Goal: Task Accomplishment & Management: Use online tool/utility

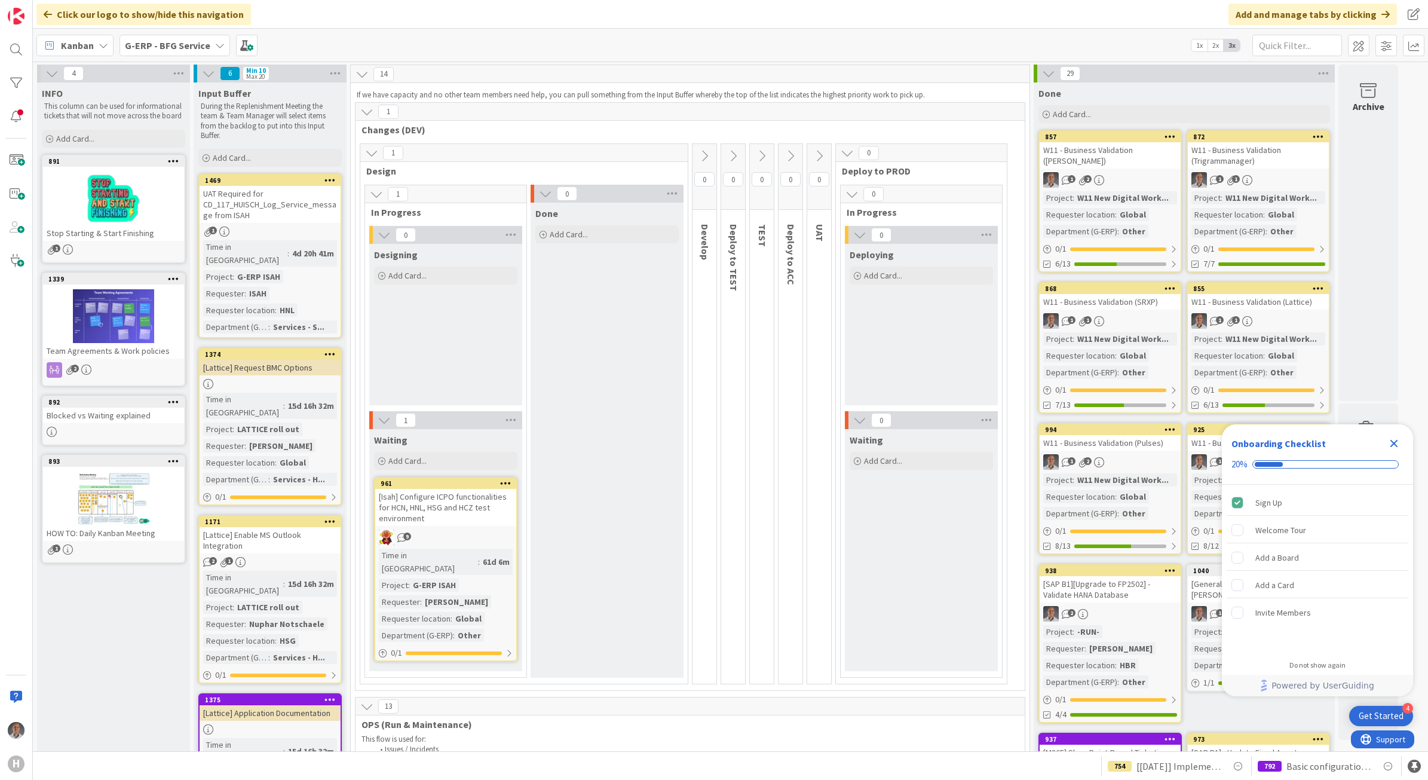
click at [203, 45] on b "G-ERP - BFG Service" at bounding box center [167, 45] width 85 height 12
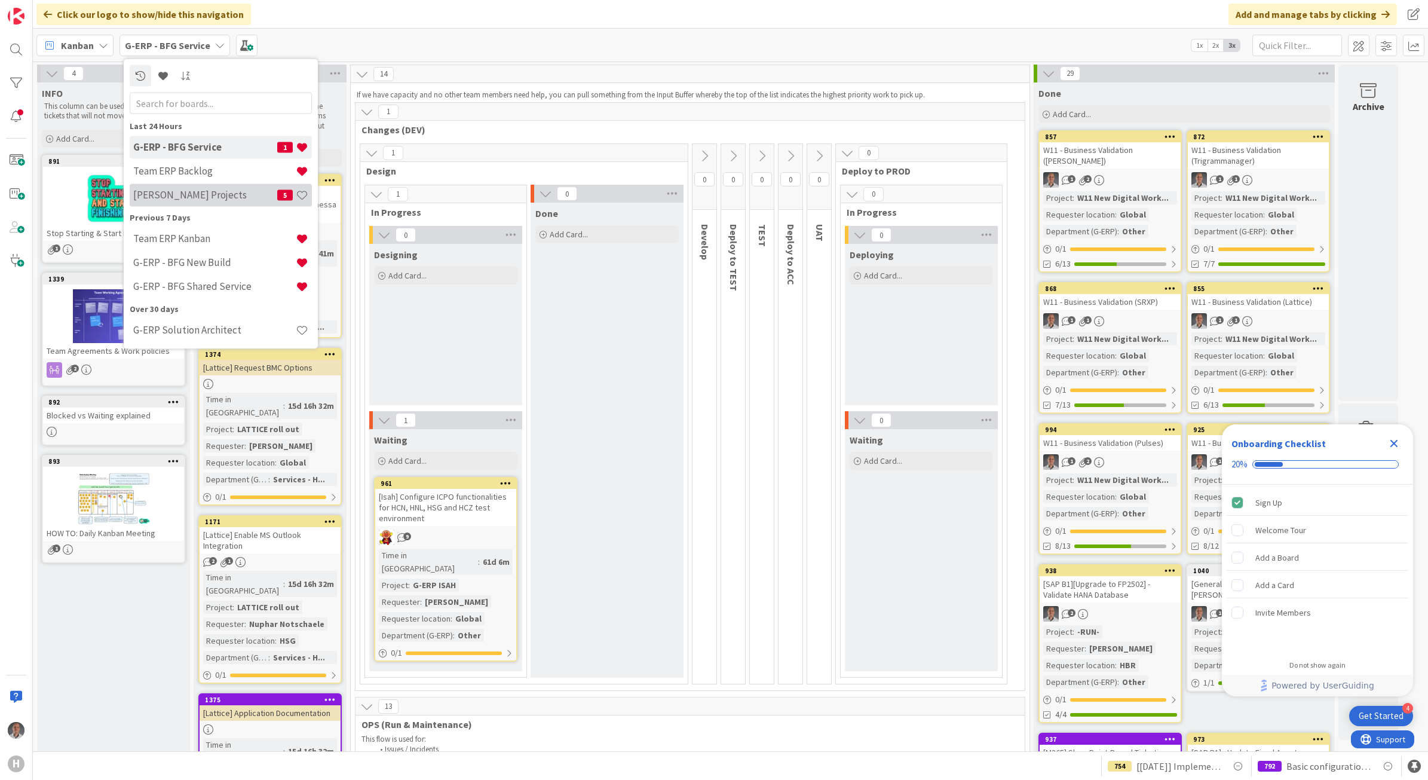
click at [176, 191] on h4 "[PERSON_NAME] Projects" at bounding box center [205, 195] width 144 height 12
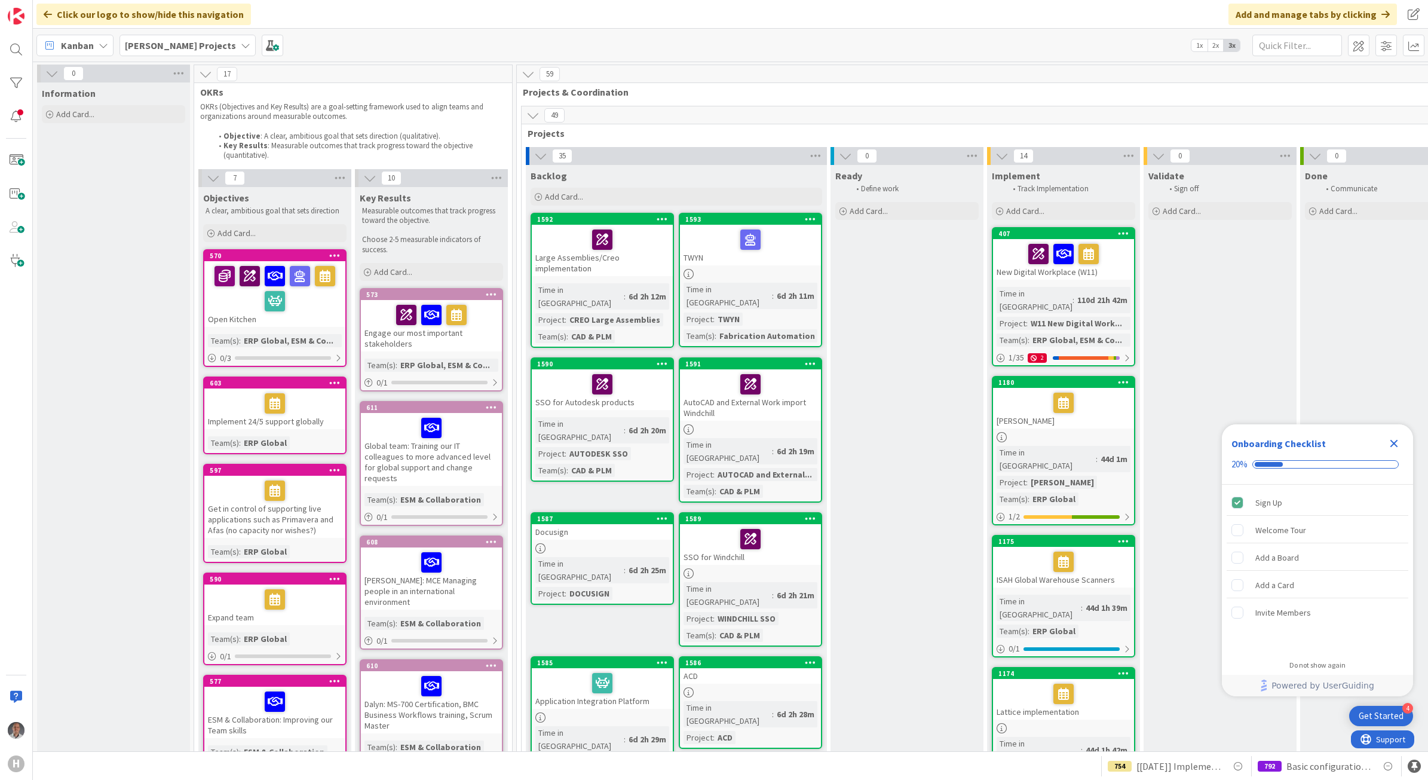
click at [1396, 441] on icon "Close Checklist" at bounding box center [1395, 444] width 8 height 8
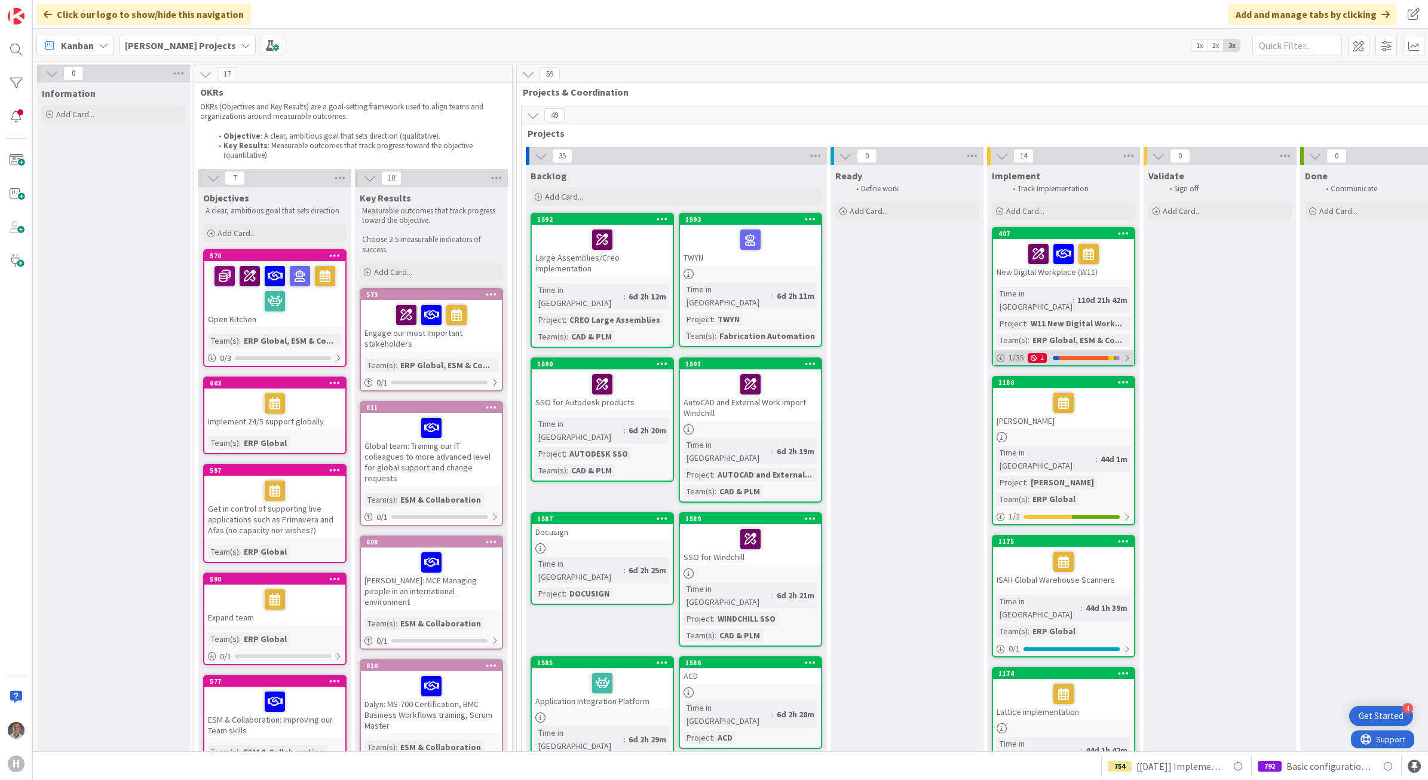
click at [1128, 353] on div at bounding box center [1126, 358] width 7 height 10
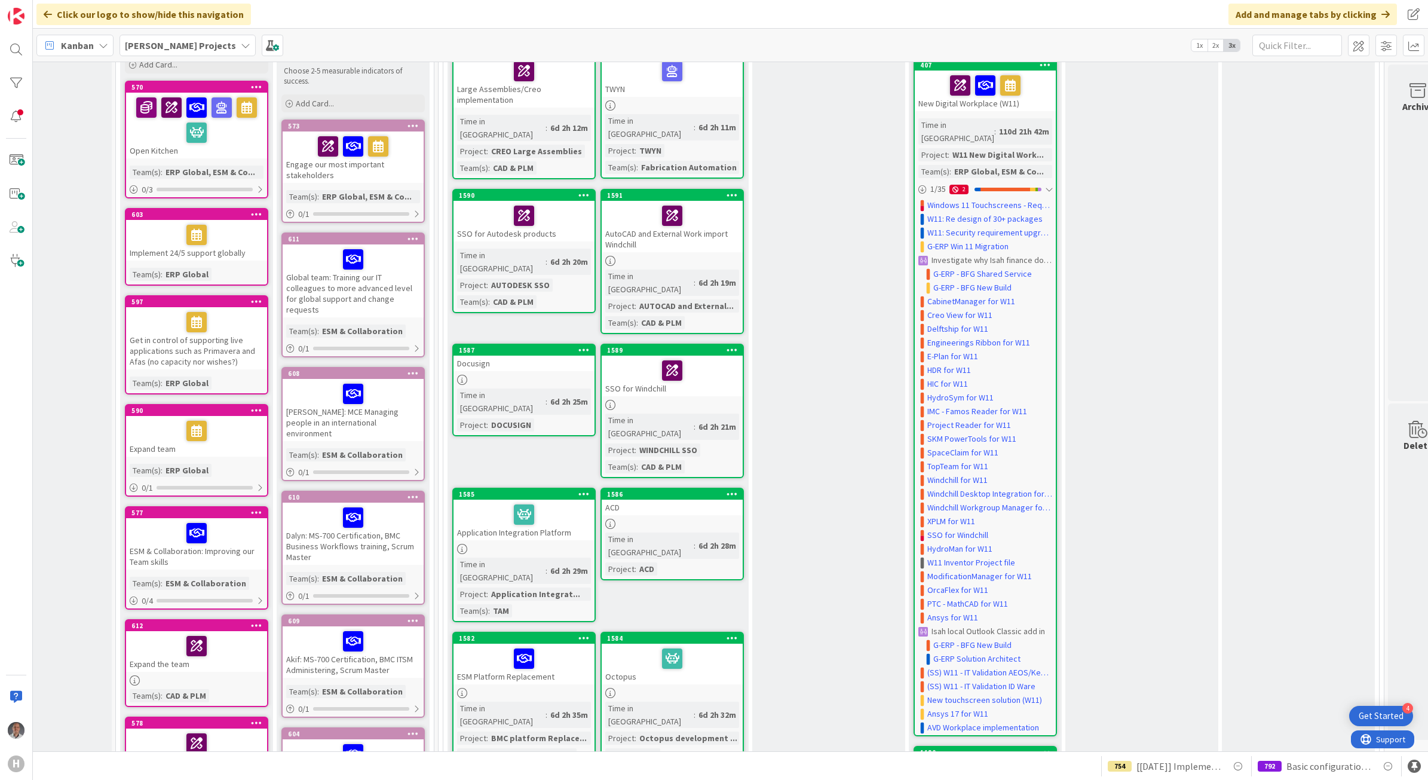
scroll to position [0, 78]
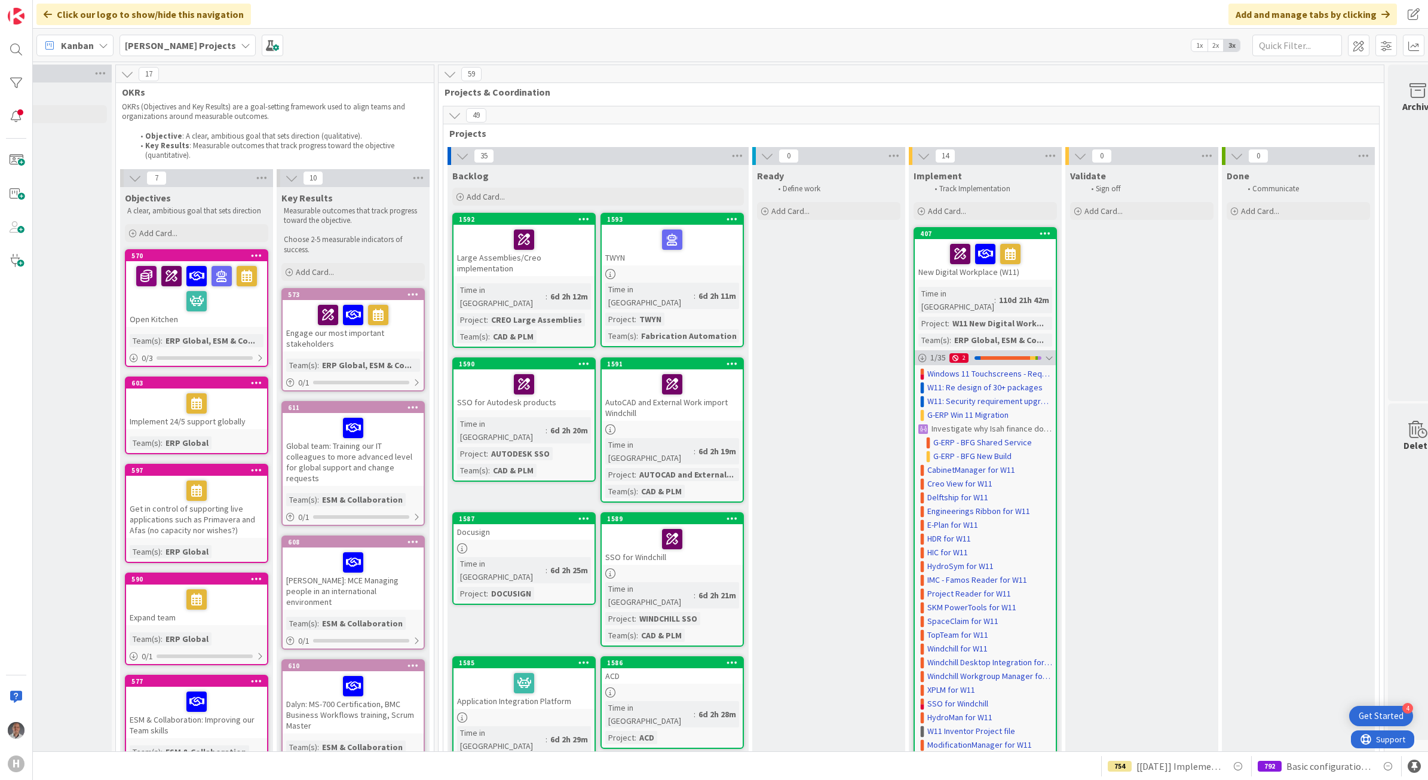
click at [1046, 353] on div at bounding box center [1048, 358] width 7 height 10
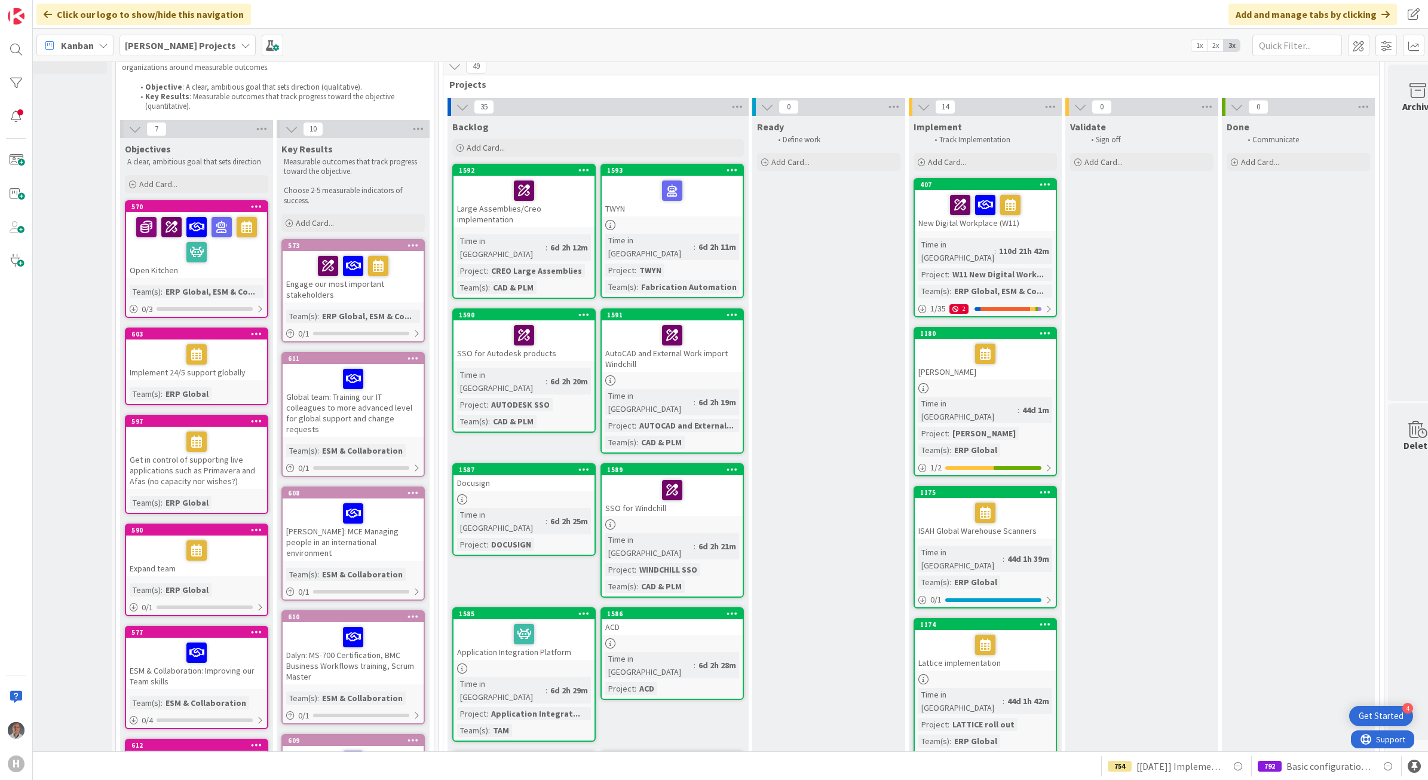
scroll to position [75, 78]
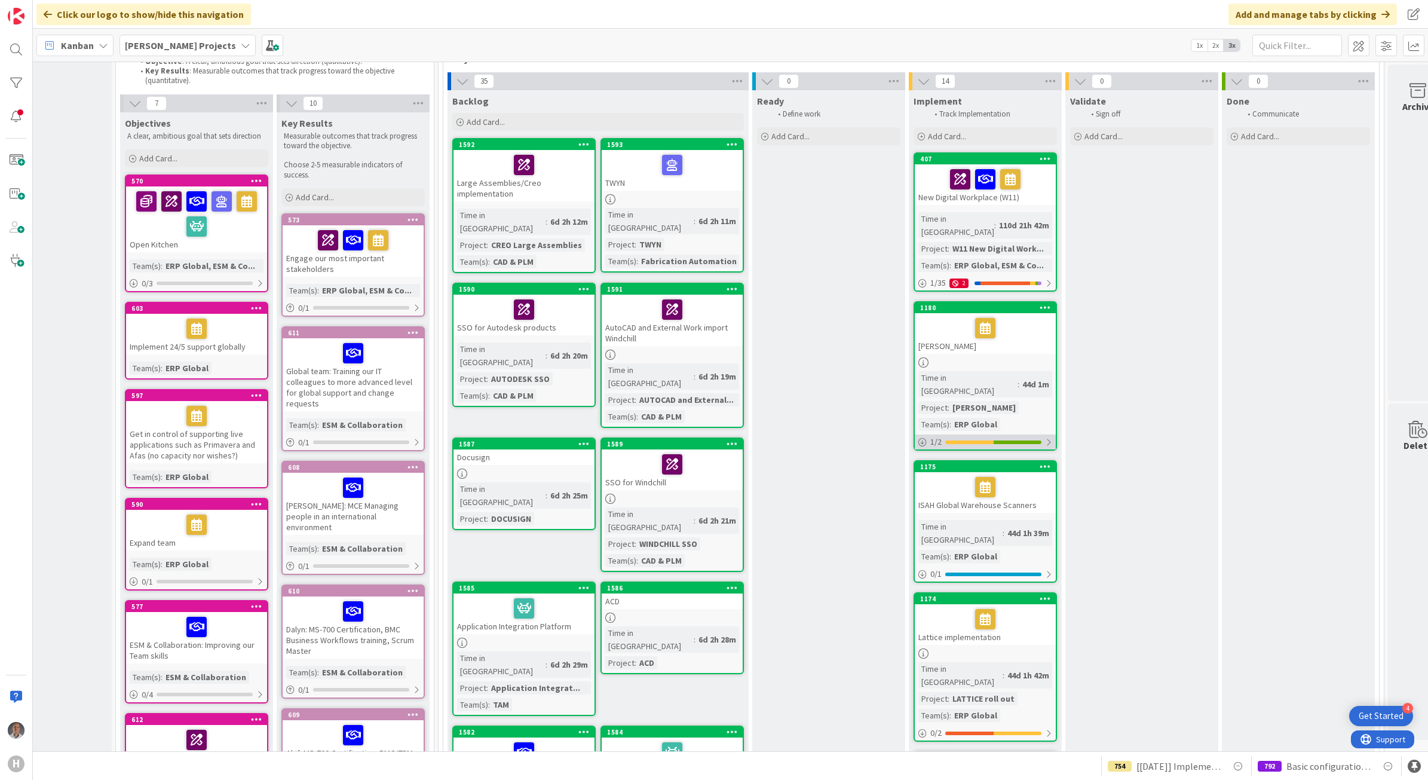
click at [1045, 434] on div "1 / 2" at bounding box center [985, 441] width 141 height 15
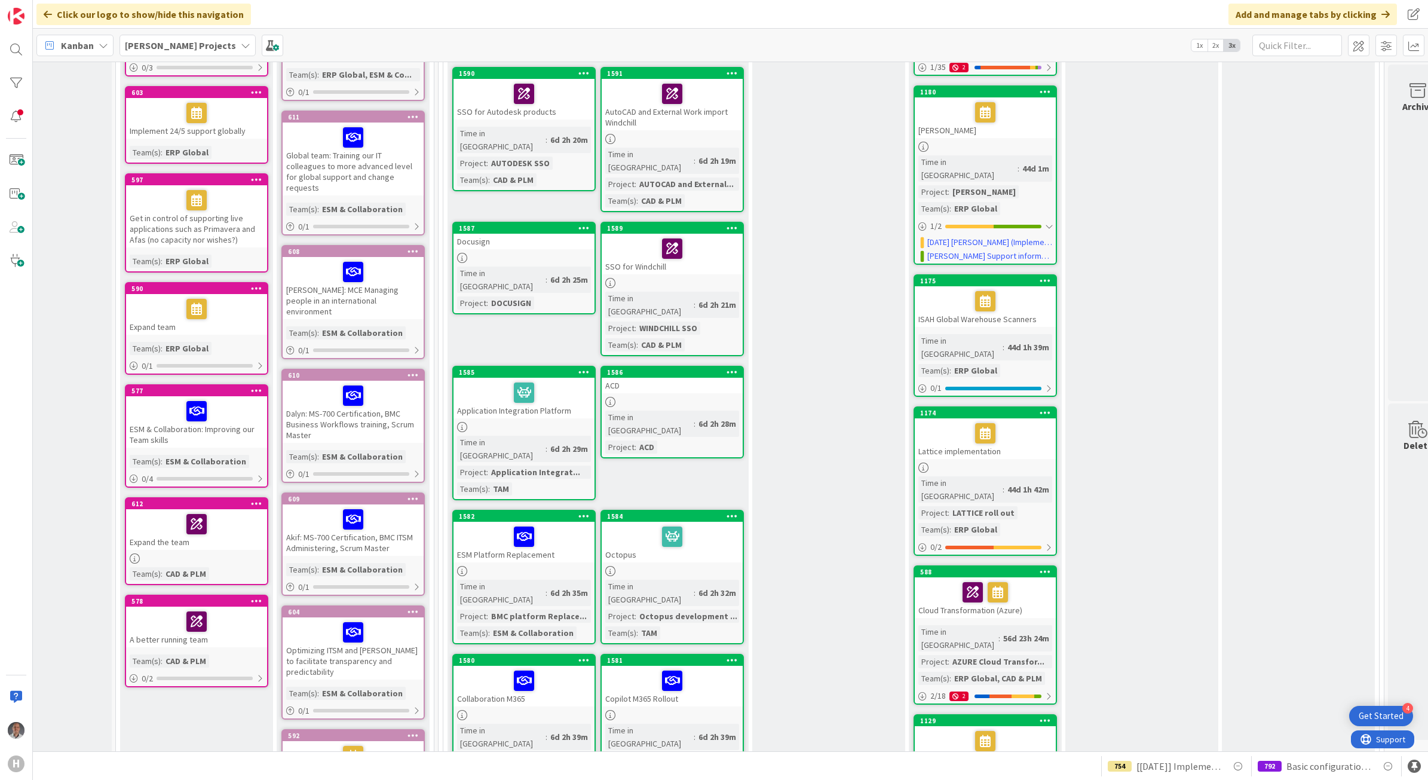
scroll to position [373, 78]
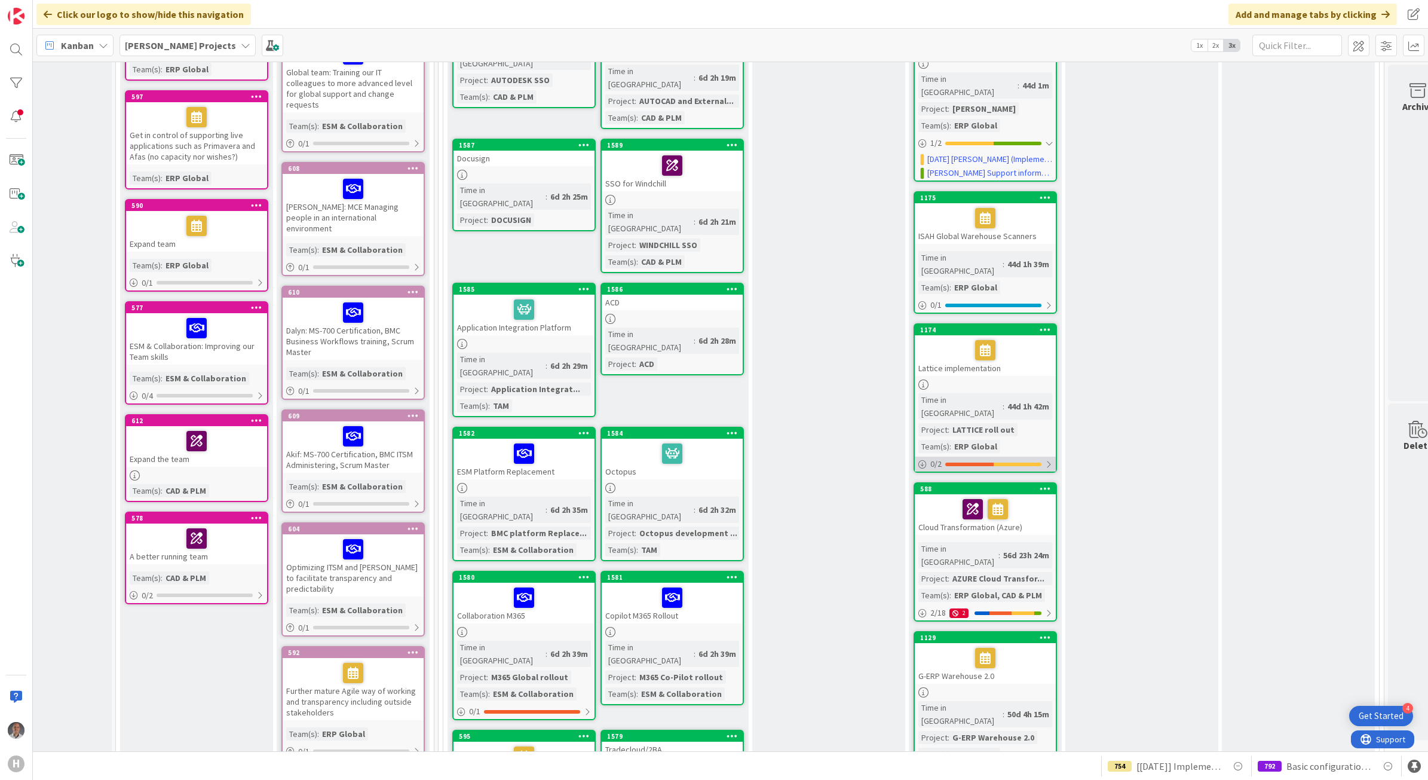
click at [1049, 460] on div at bounding box center [1048, 465] width 7 height 10
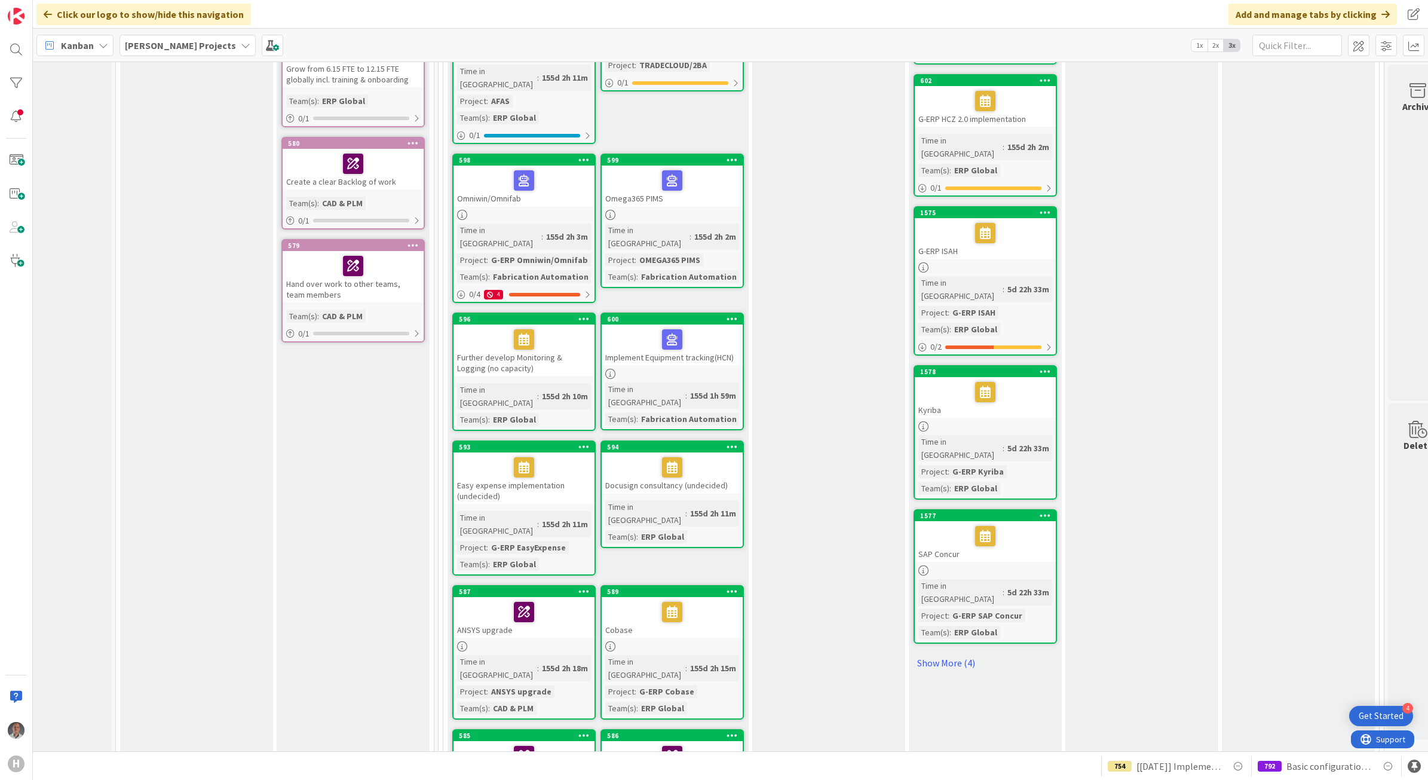
scroll to position [1120, 78]
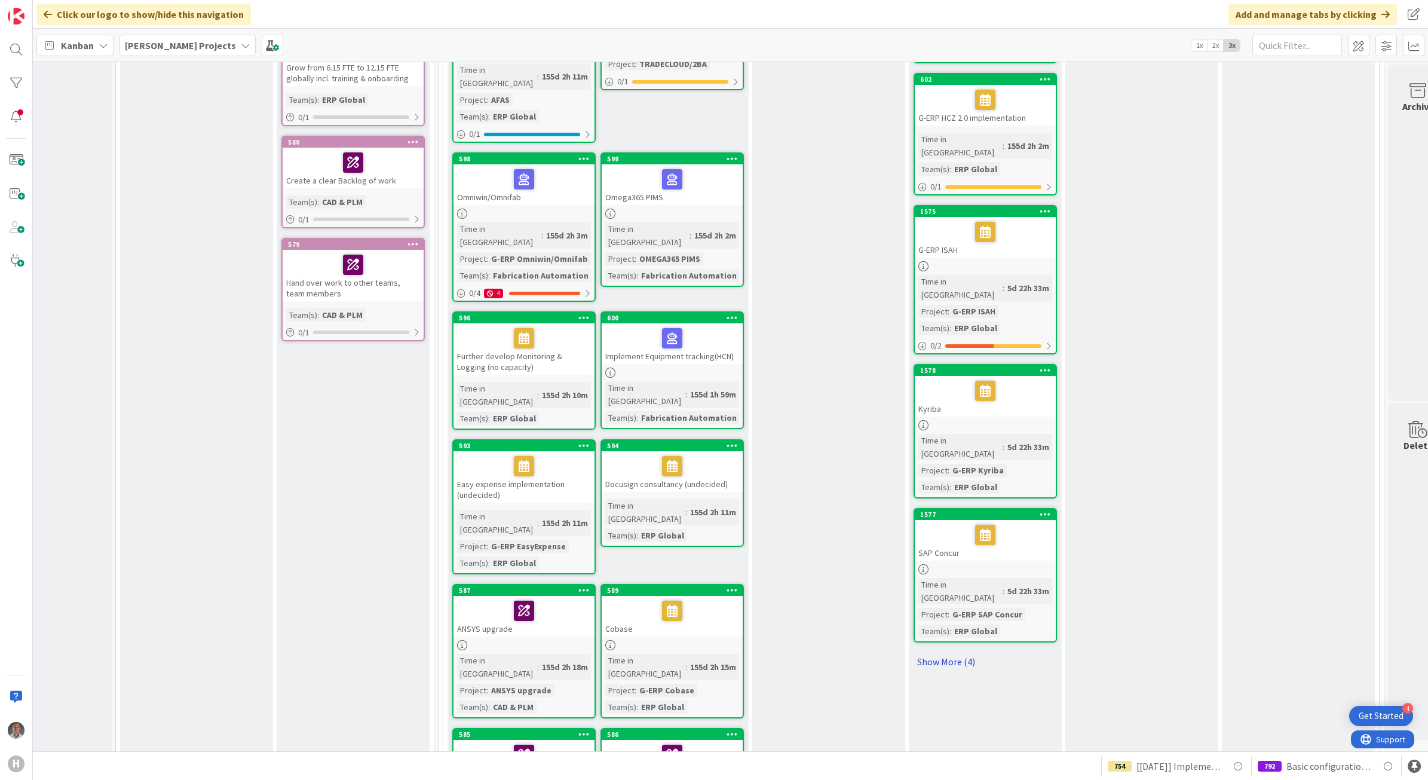
click at [970, 652] on link "Show More (4)" at bounding box center [985, 661] width 143 height 19
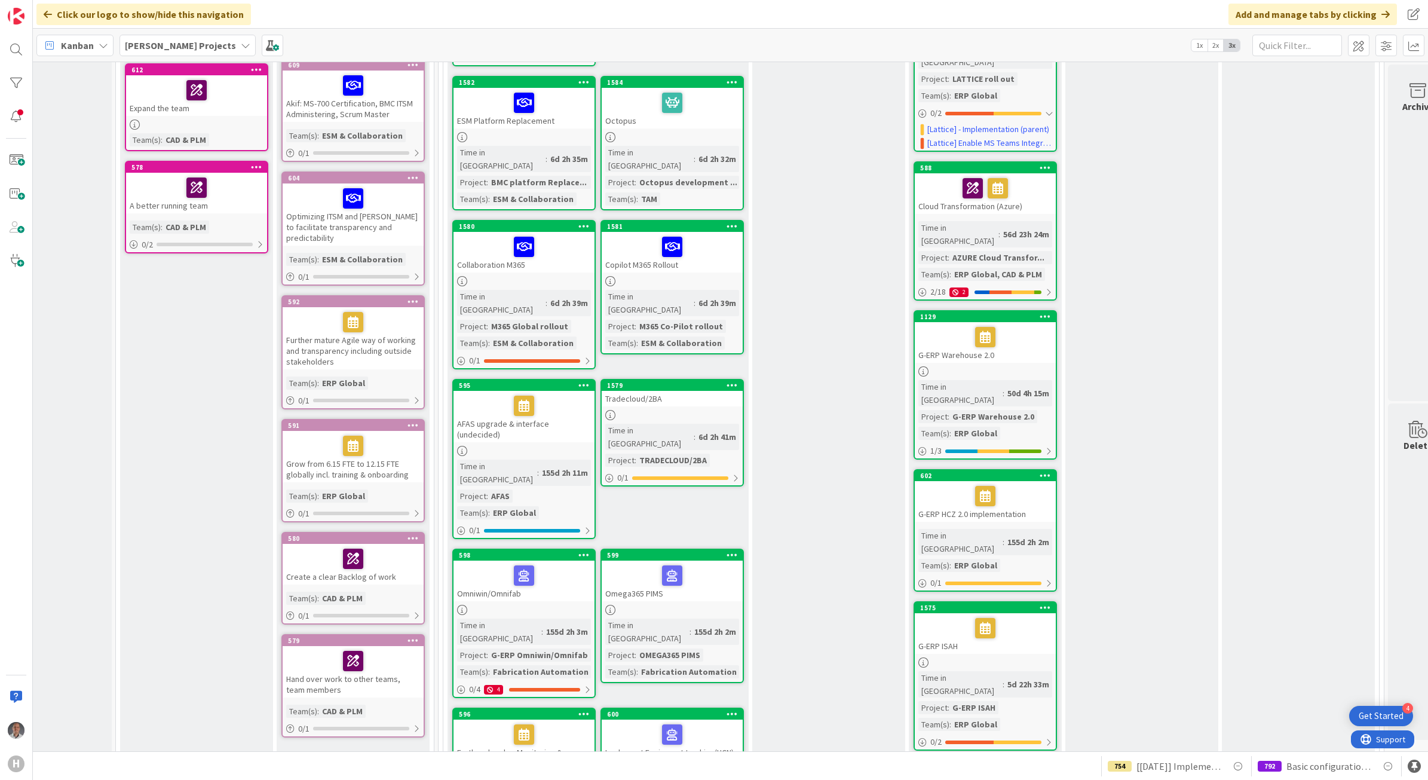
scroll to position [747, 78]
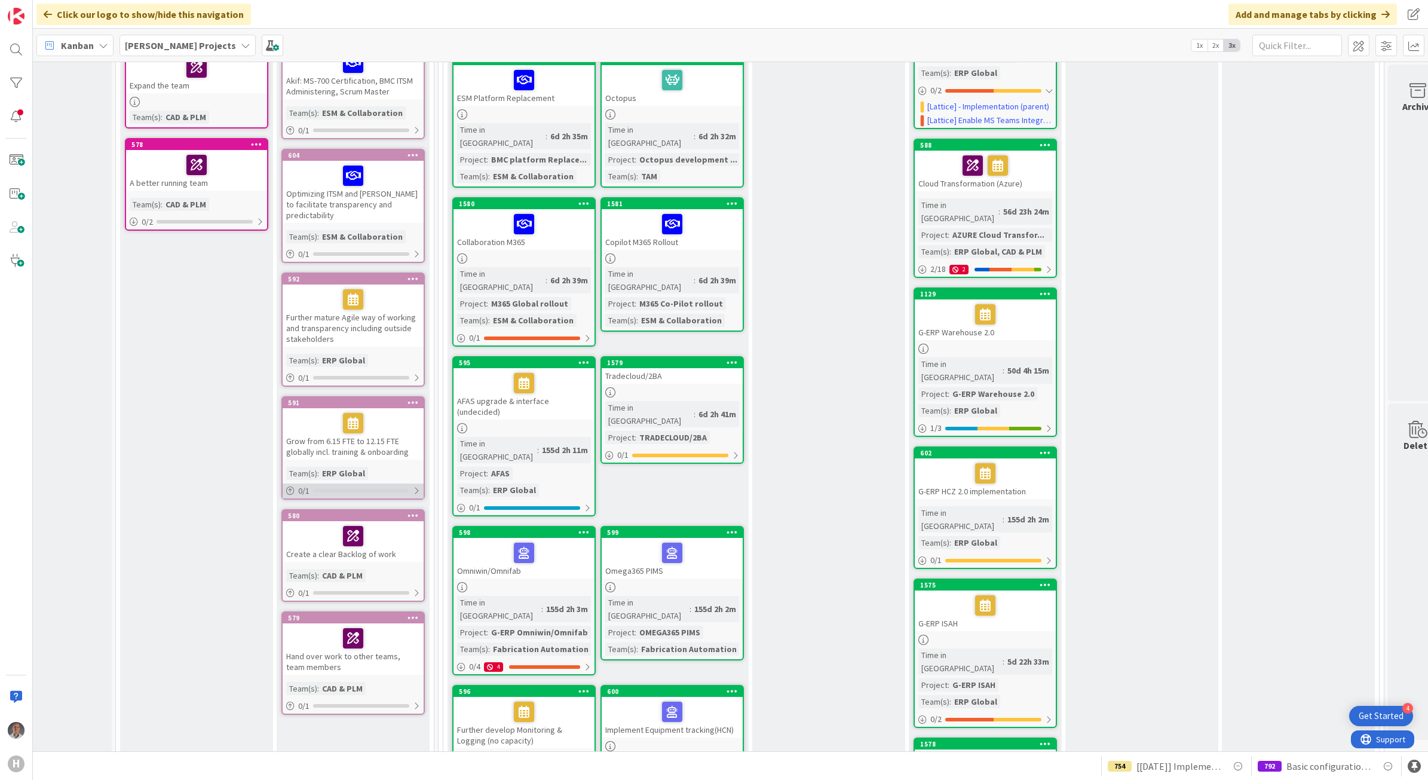
click at [368, 483] on div "0 / 1" at bounding box center [353, 490] width 141 height 15
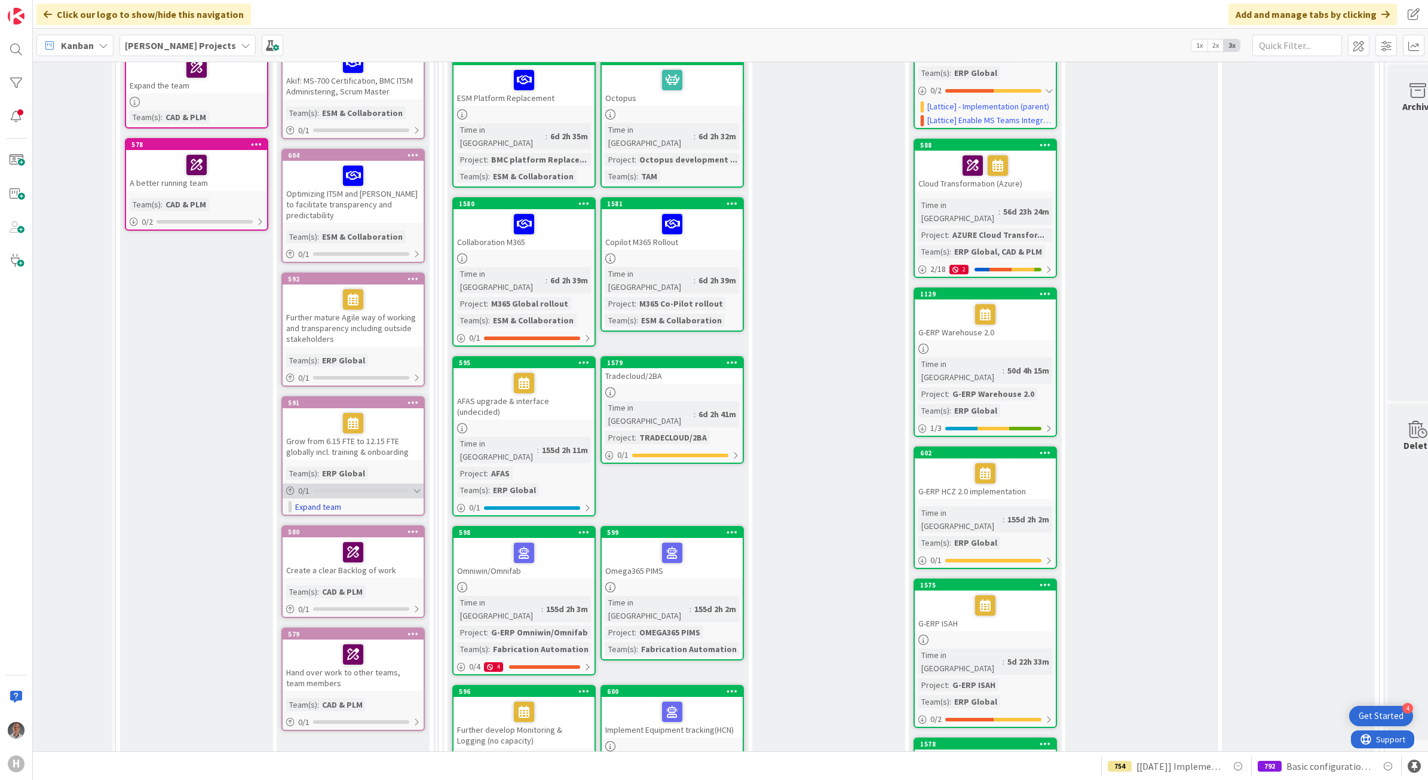
click at [359, 483] on div "0 / 1" at bounding box center [353, 490] width 141 height 15
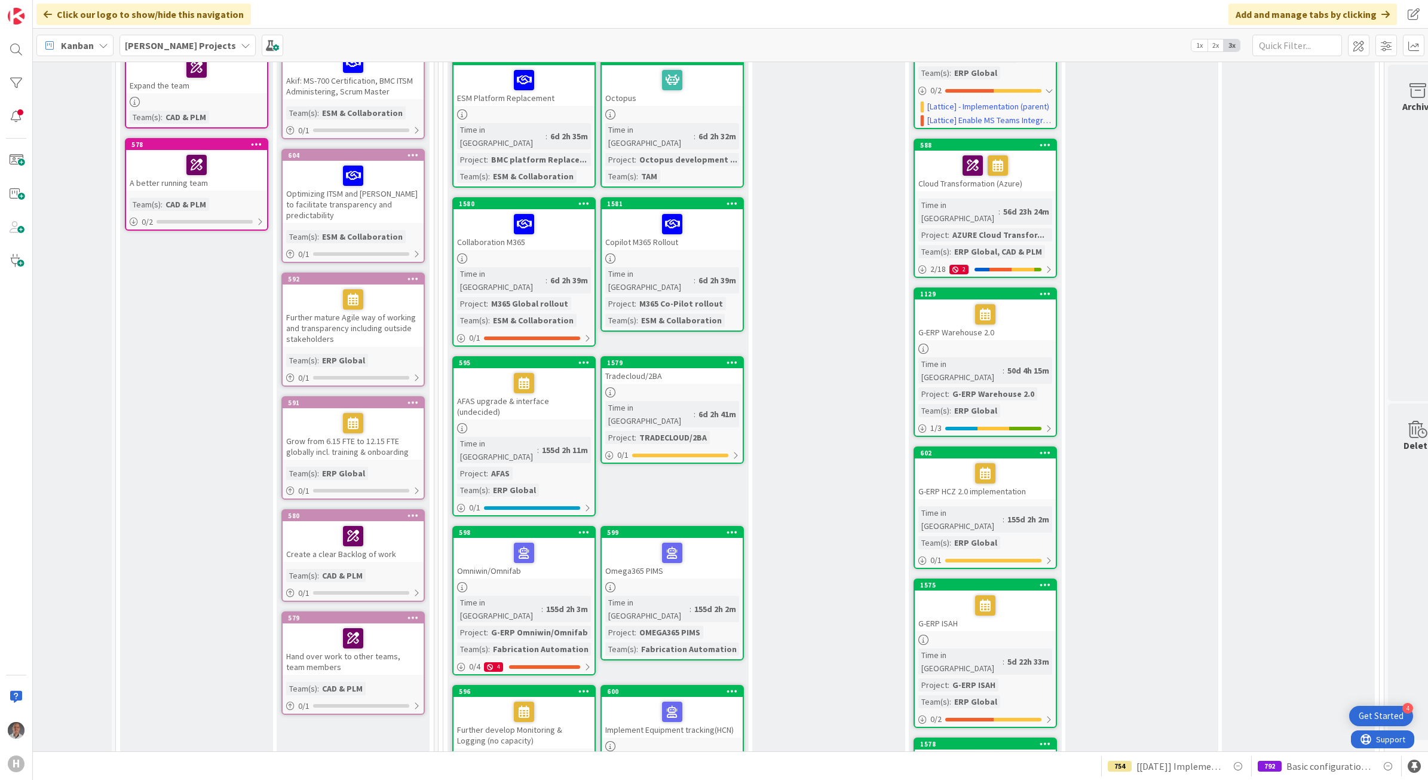
click at [312, 418] on div "Grow from 6.15 FTE to 12.15 FTE globally incl. training & onboarding" at bounding box center [353, 433] width 141 height 51
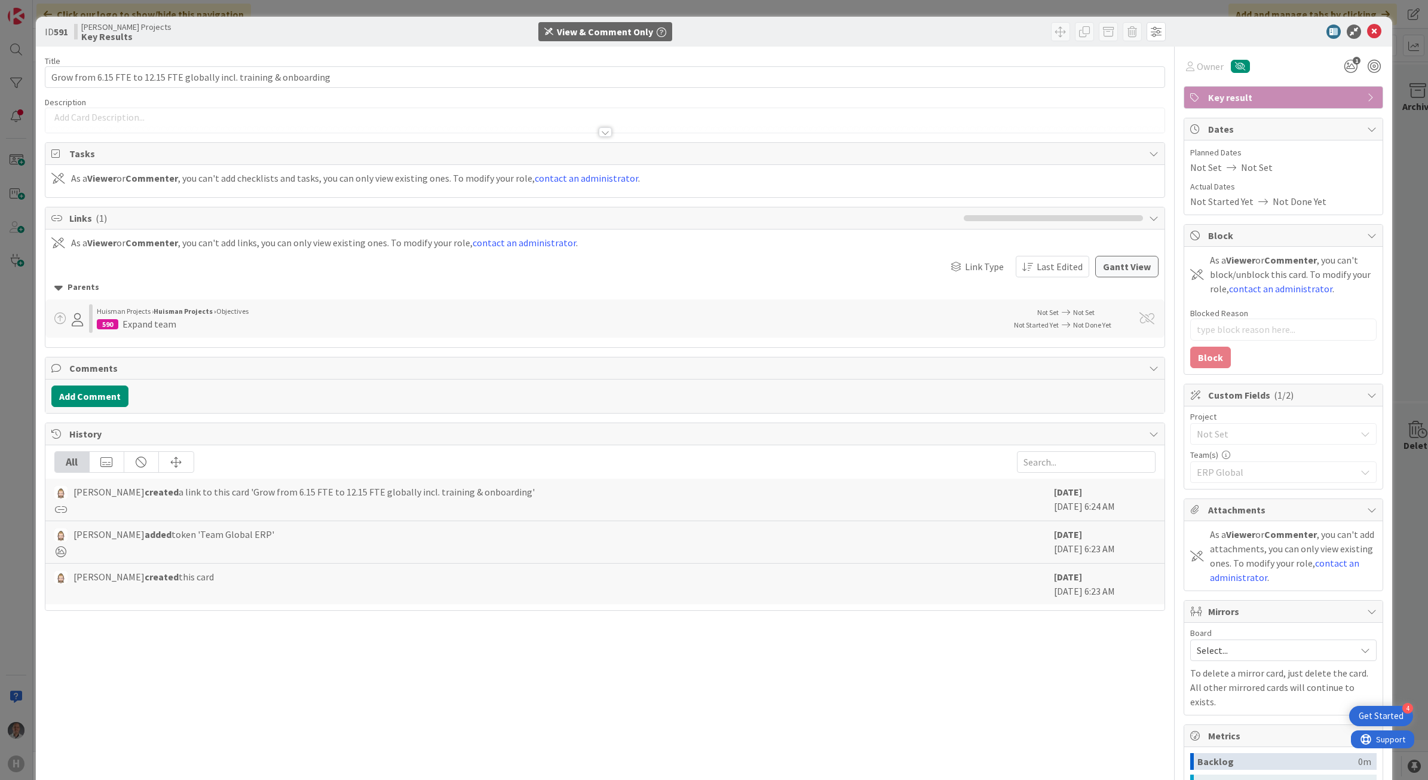
click at [601, 132] on div at bounding box center [605, 132] width 13 height 10
click at [601, 132] on div at bounding box center [605, 136] width 13 height 10
click at [1367, 33] on icon at bounding box center [1374, 32] width 14 height 14
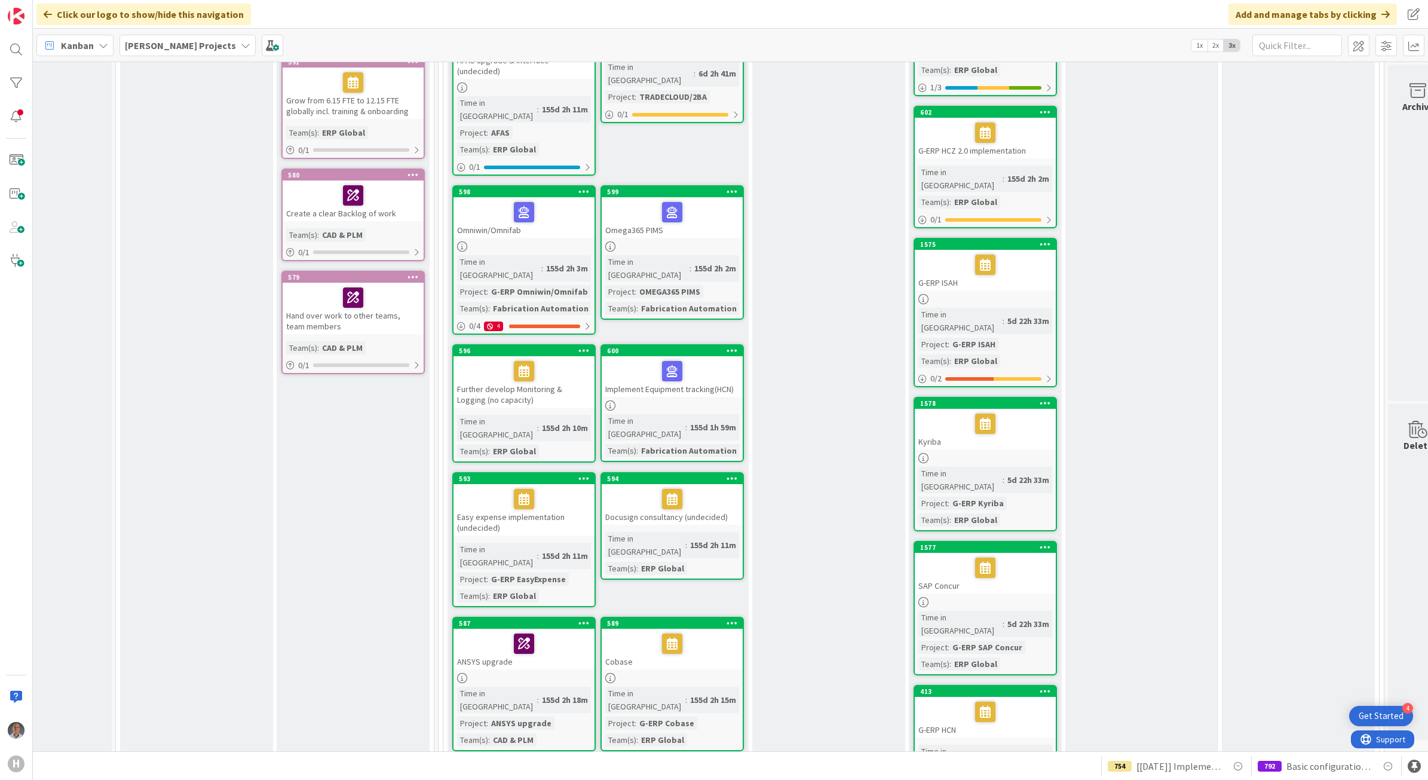
scroll to position [1345, 78]
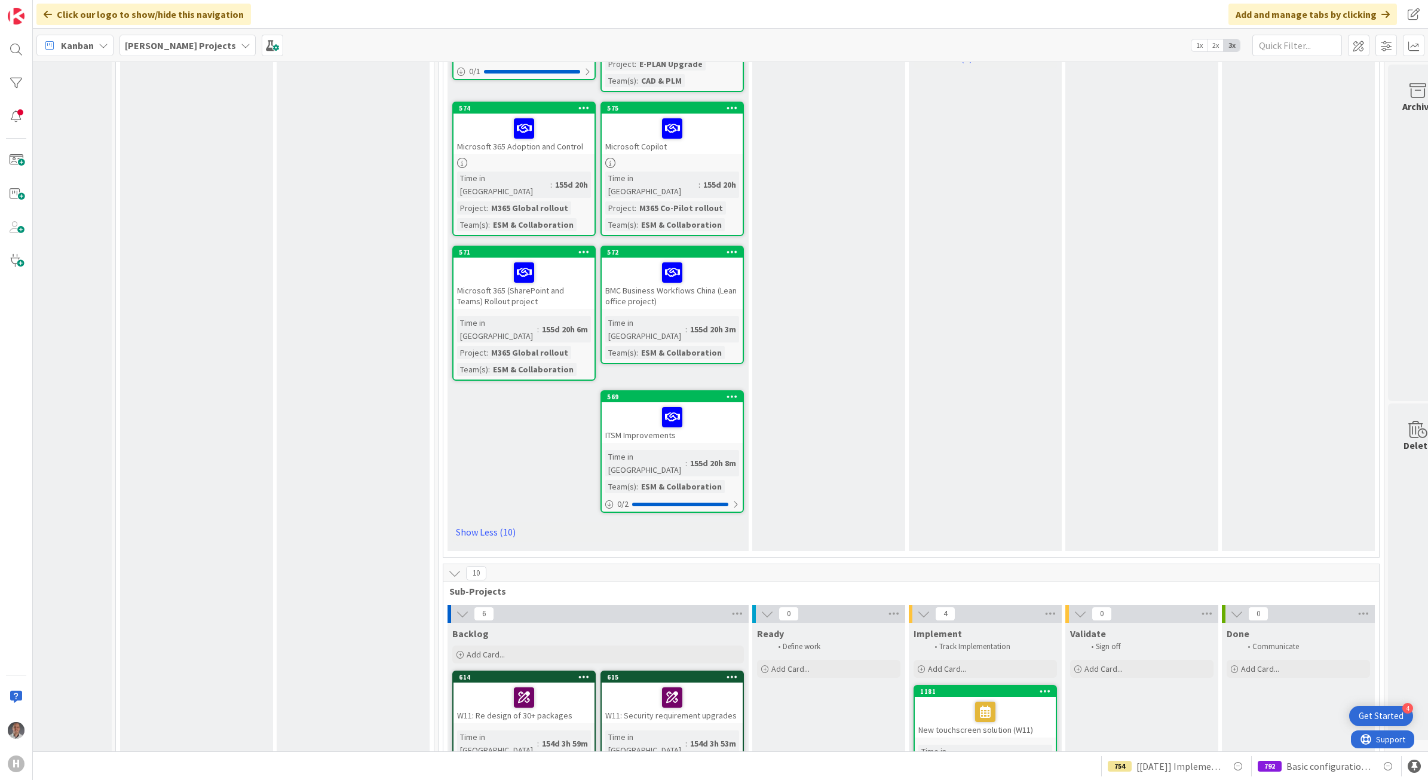
scroll to position [2540, 78]
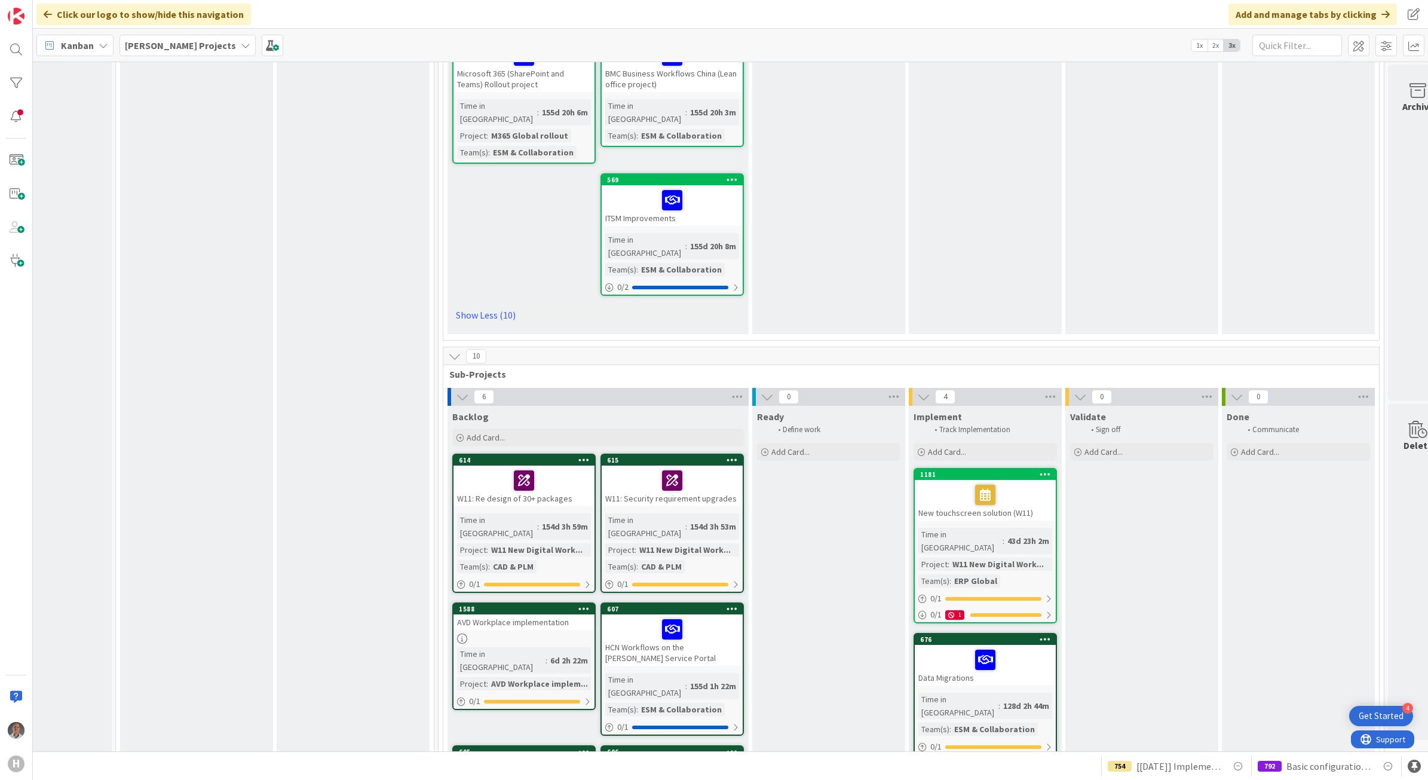
click at [1045, 755] on div "0 / 8" at bounding box center [985, 762] width 141 height 15
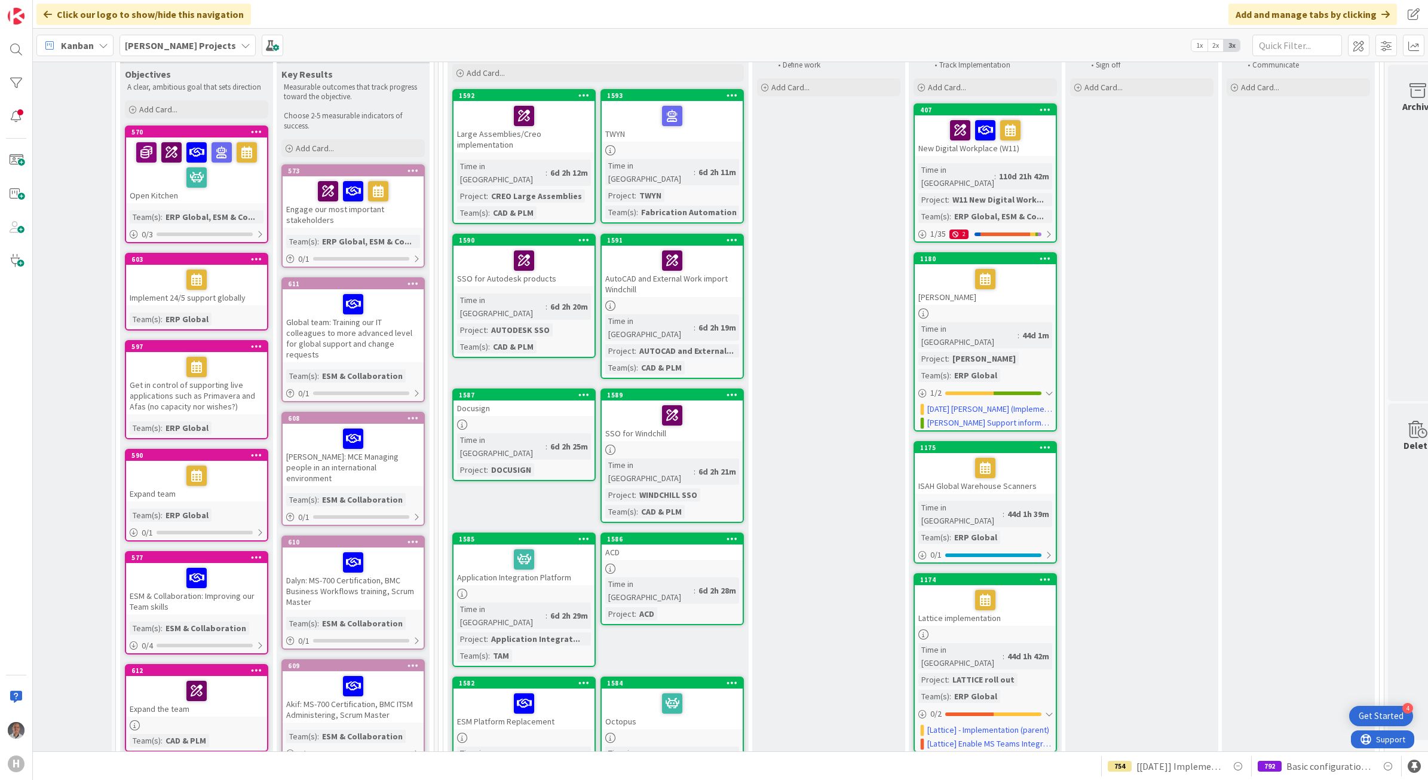
scroll to position [0, 78]
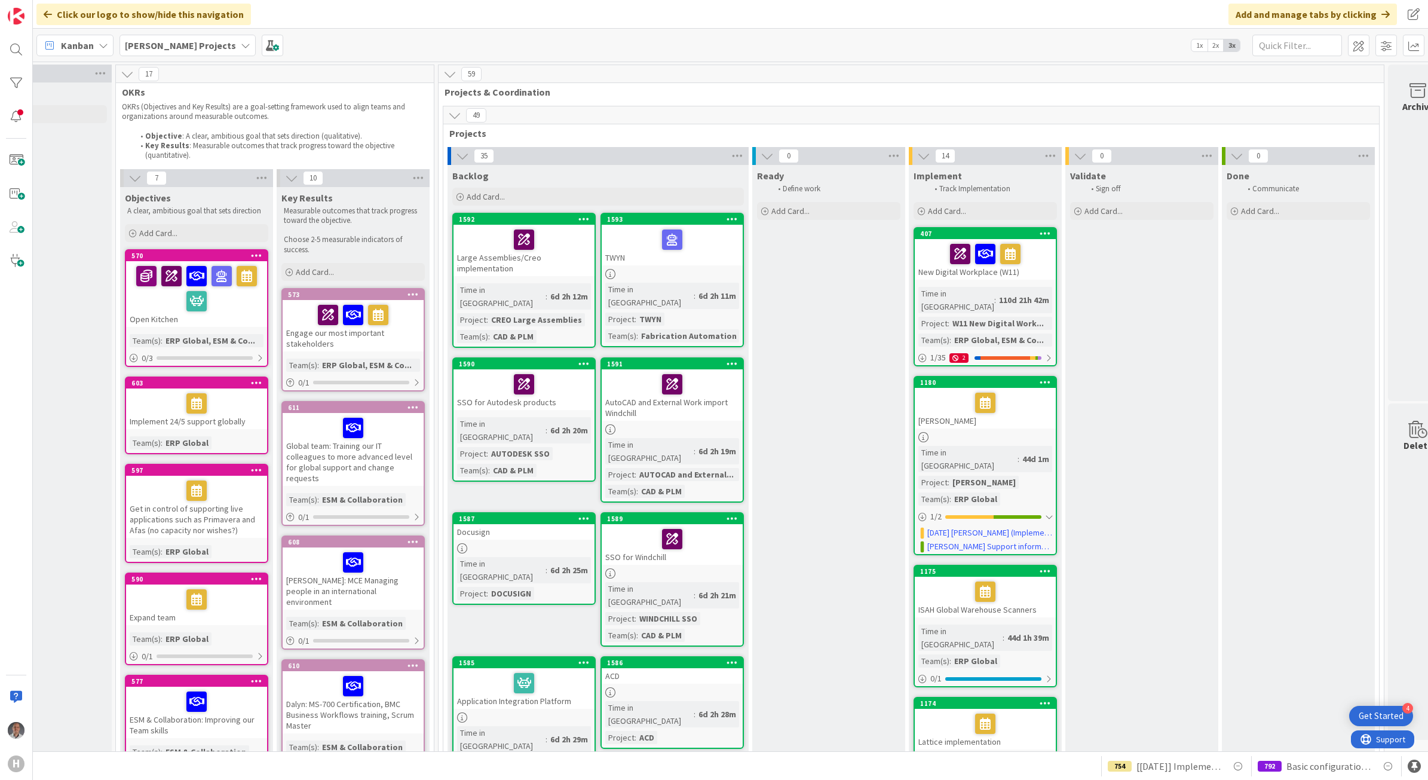
click at [172, 47] on b "[PERSON_NAME] Projects" at bounding box center [180, 45] width 111 height 12
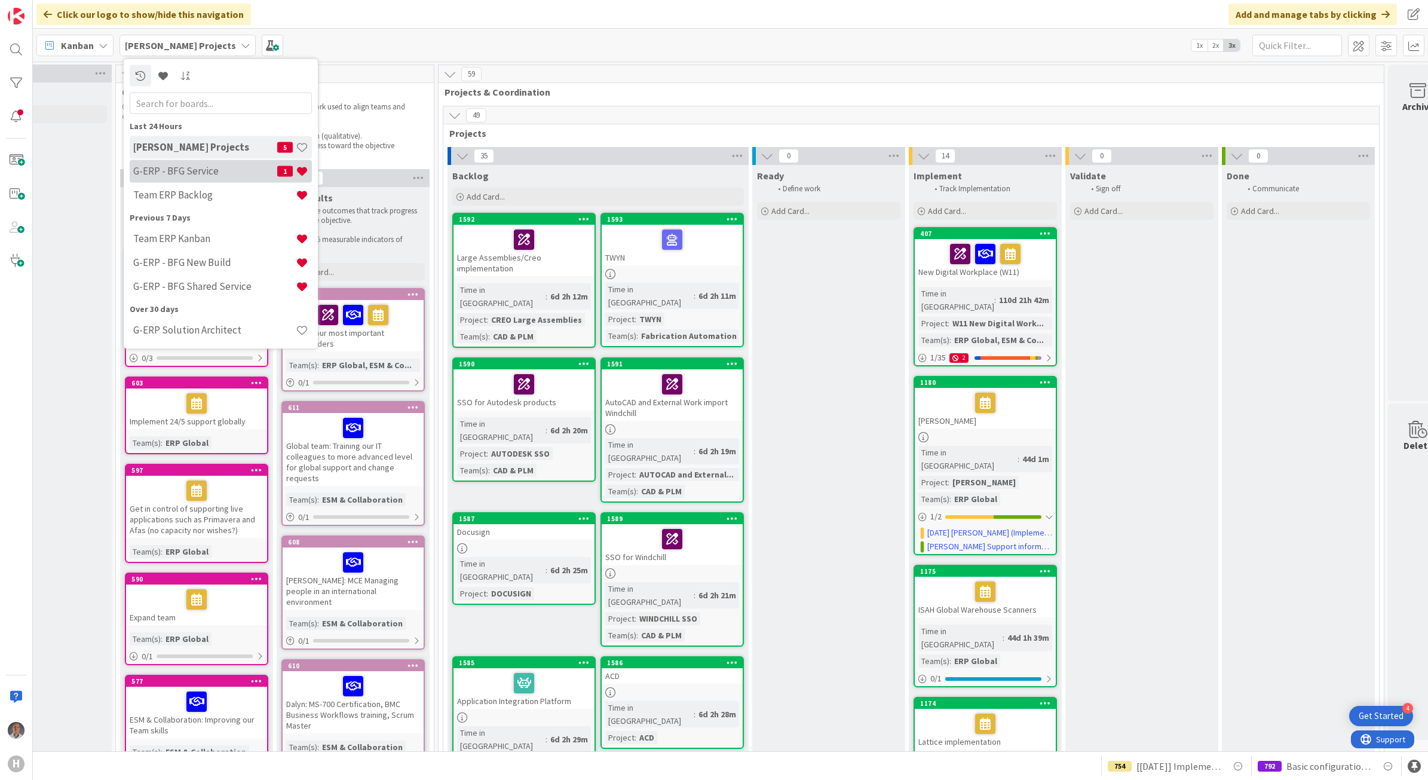
click at [183, 172] on h4 "G-ERP - BFG Service" at bounding box center [205, 171] width 144 height 12
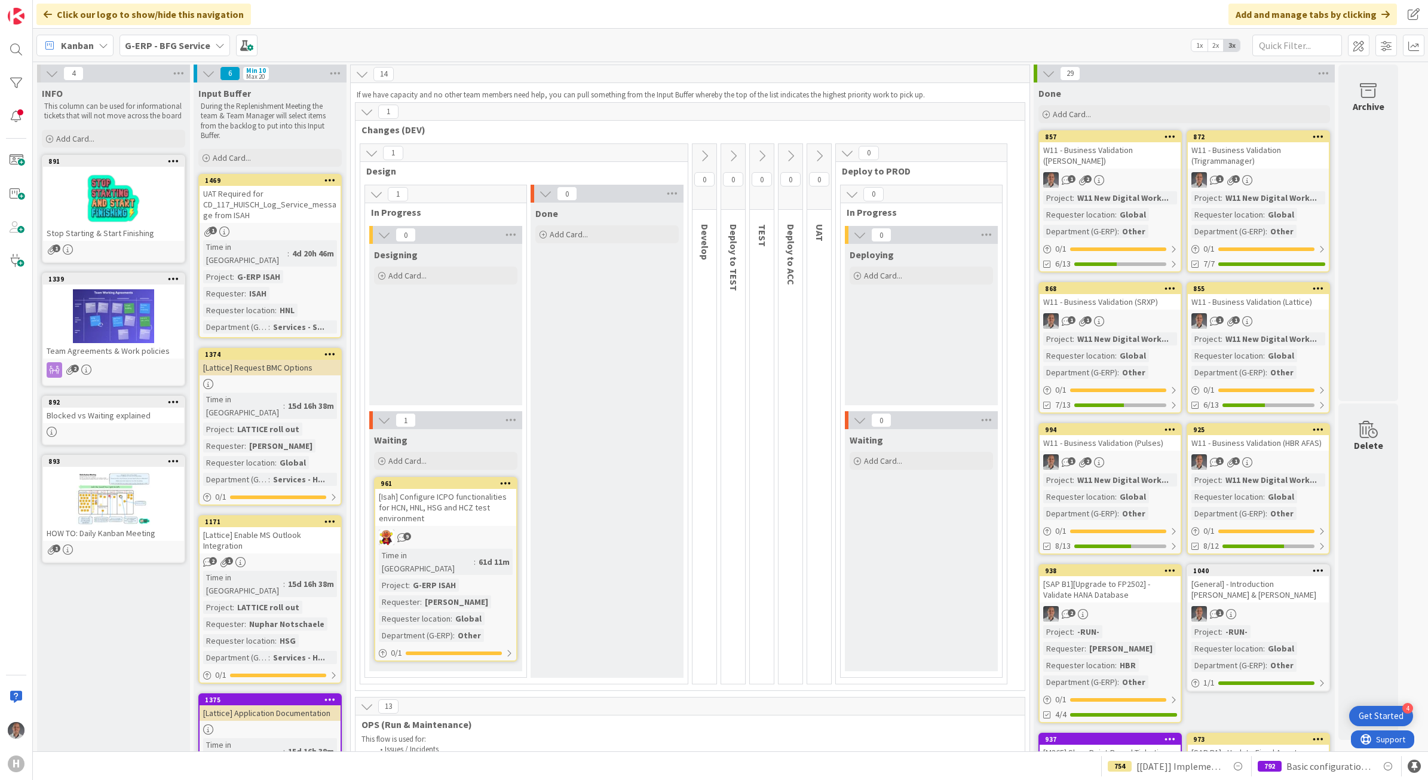
click at [215, 50] on div "G-ERP - BFG Service" at bounding box center [175, 46] width 111 height 22
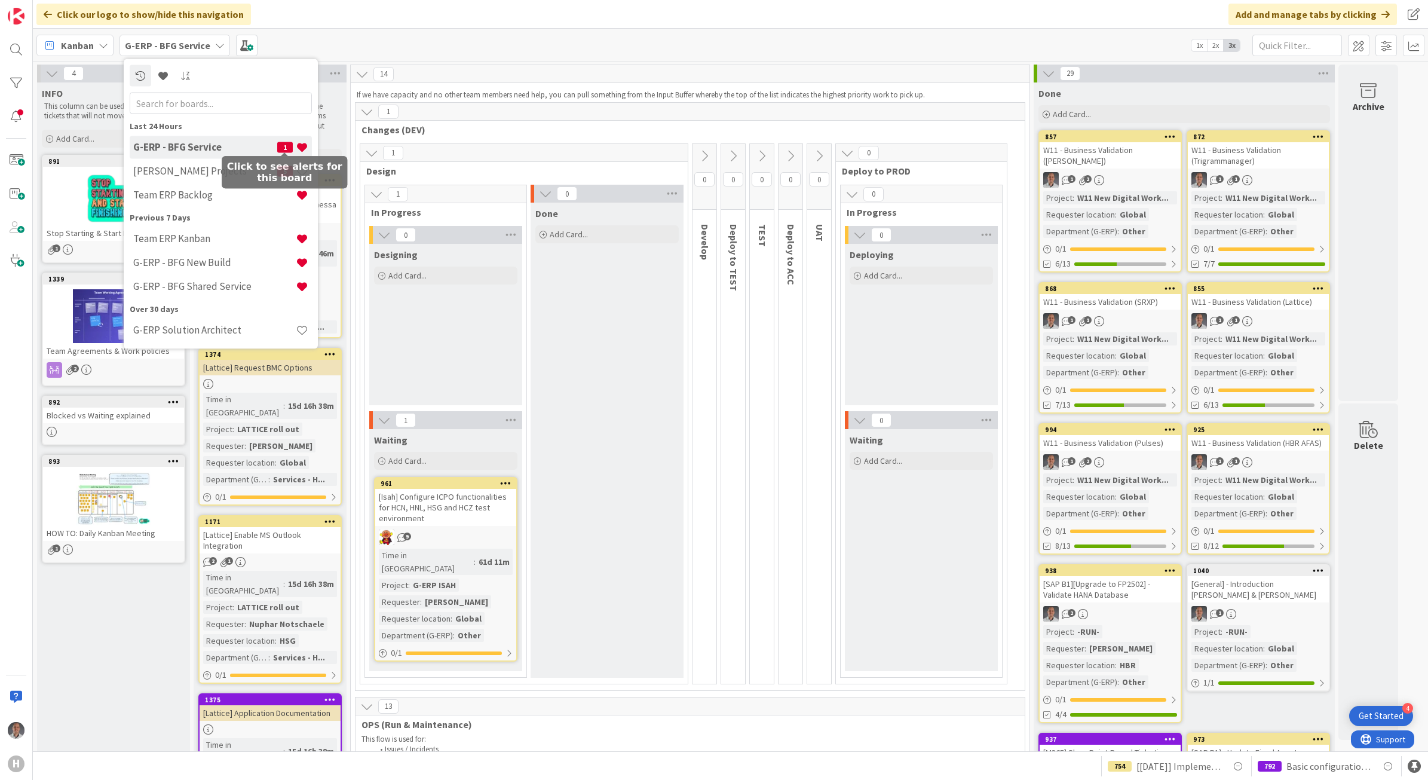
click at [287, 146] on span "1" at bounding box center [285, 147] width 16 height 11
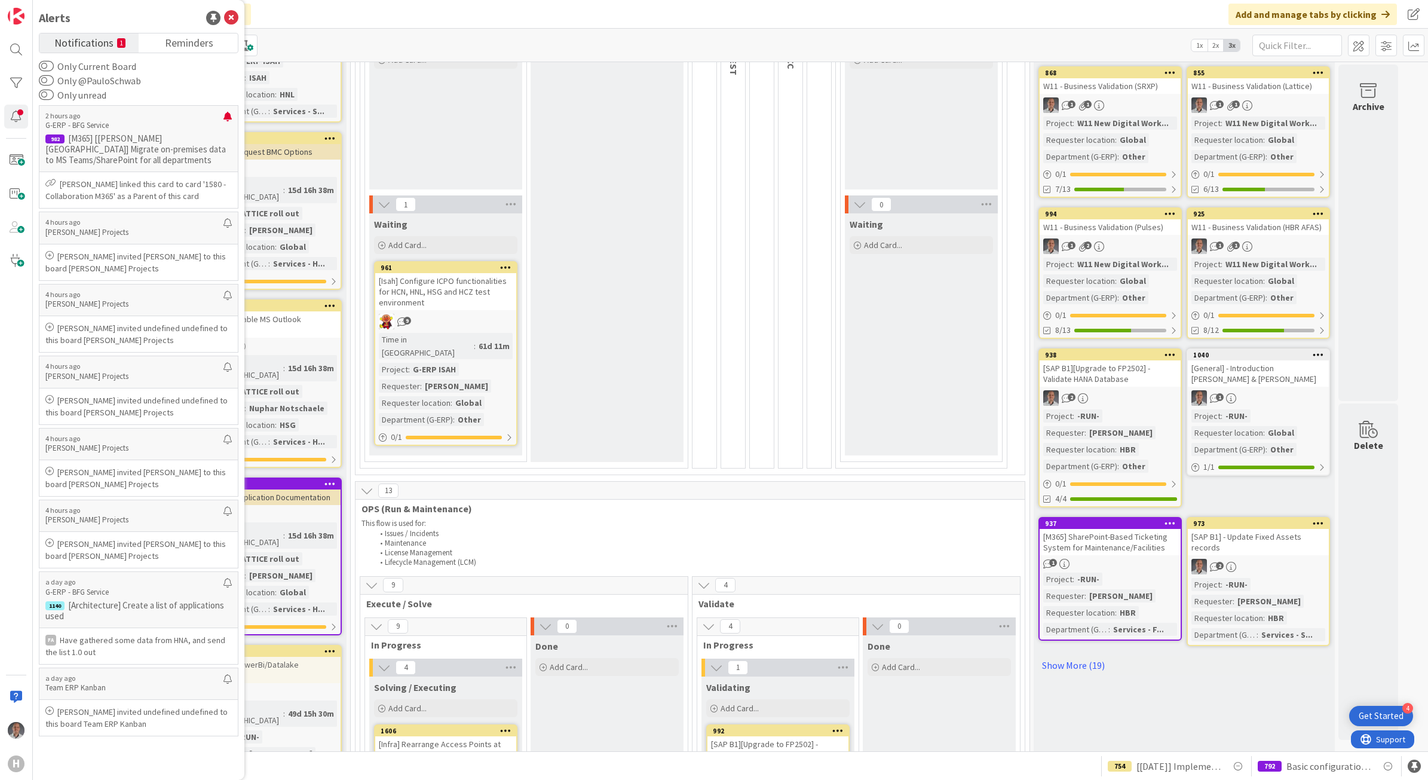
scroll to position [224, 0]
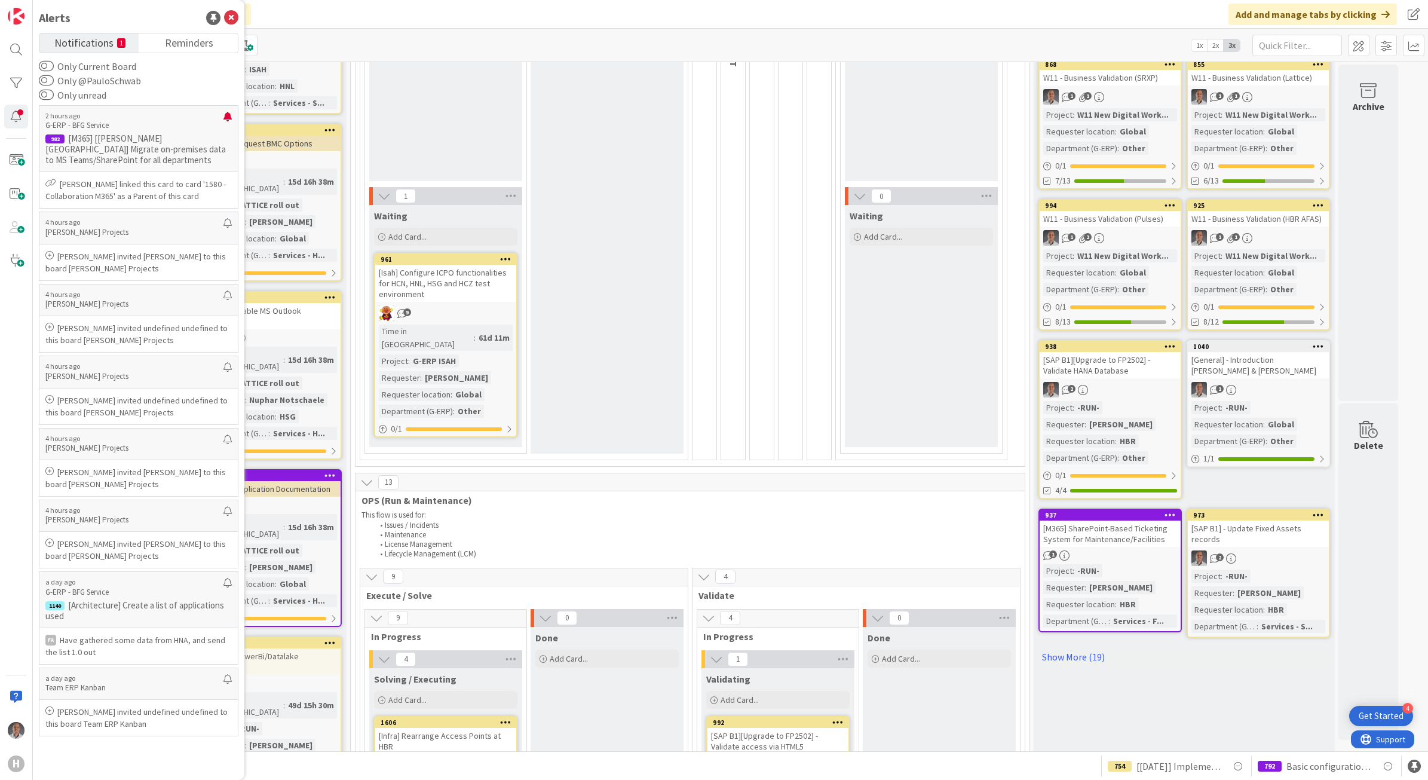
drag, startPoint x: 610, startPoint y: 377, endPoint x: 663, endPoint y: 376, distance: 53.8
click at [663, 376] on div "Done Add Card..." at bounding box center [607, 215] width 153 height 475
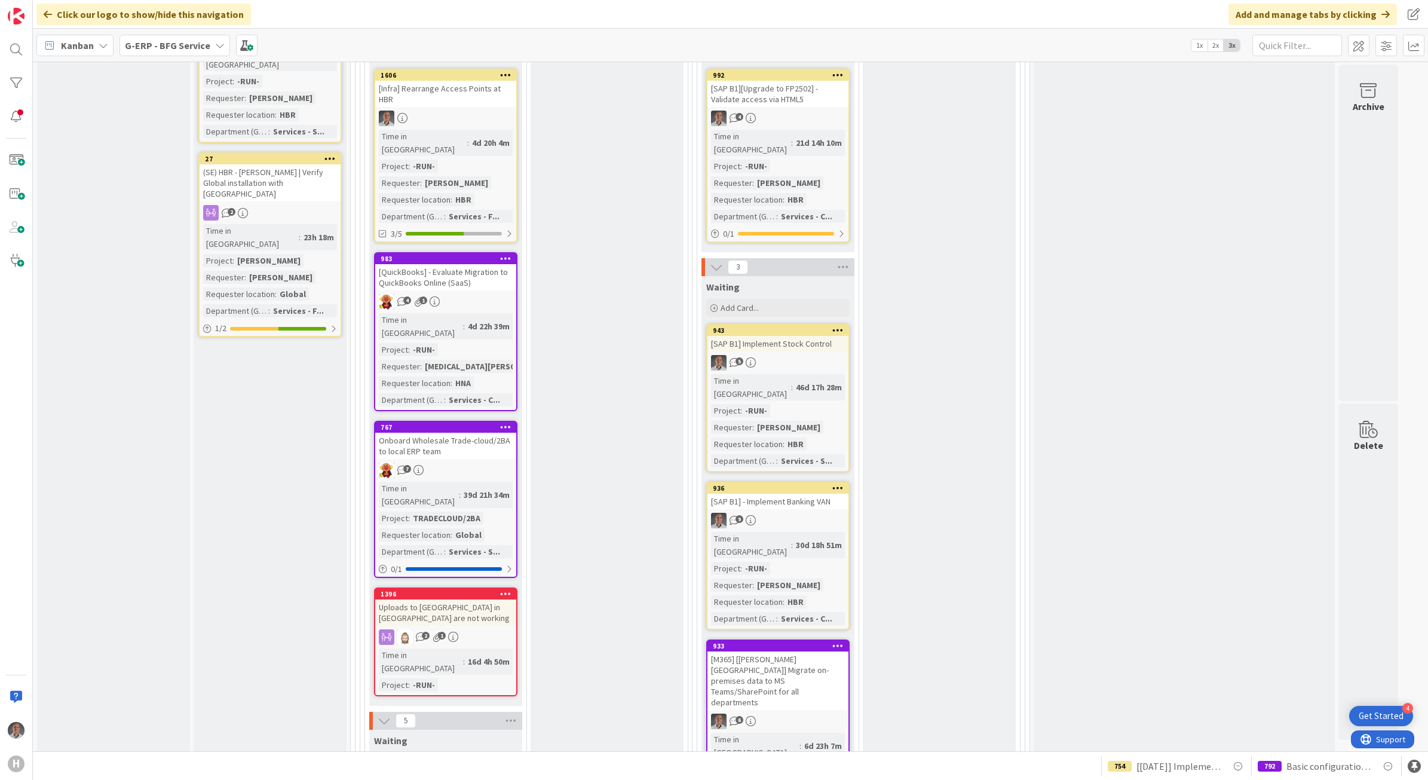
scroll to position [1195, 0]
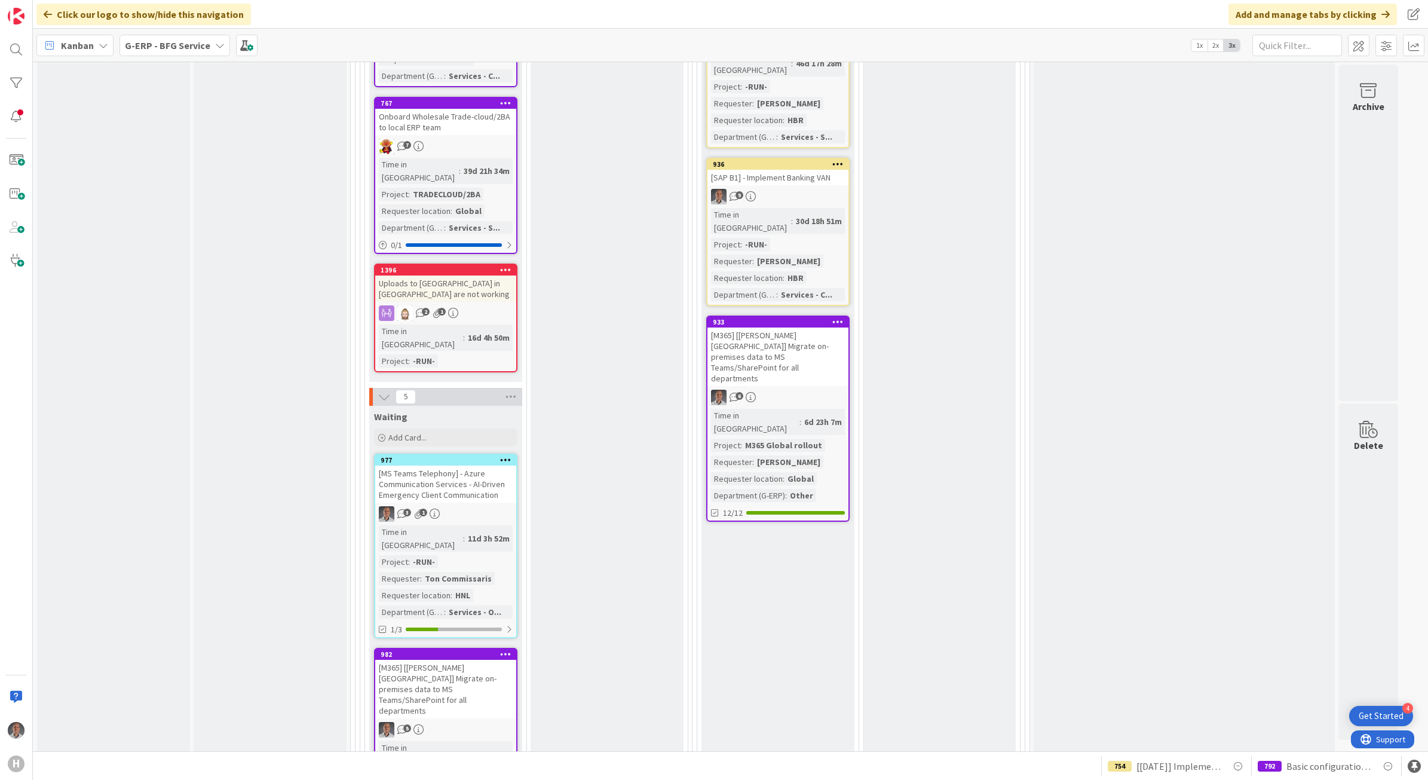
click at [479, 660] on div "[M365] [[PERSON_NAME] [GEOGRAPHIC_DATA]] Migrate on-premises data to MS Teams/S…" at bounding box center [445, 689] width 141 height 59
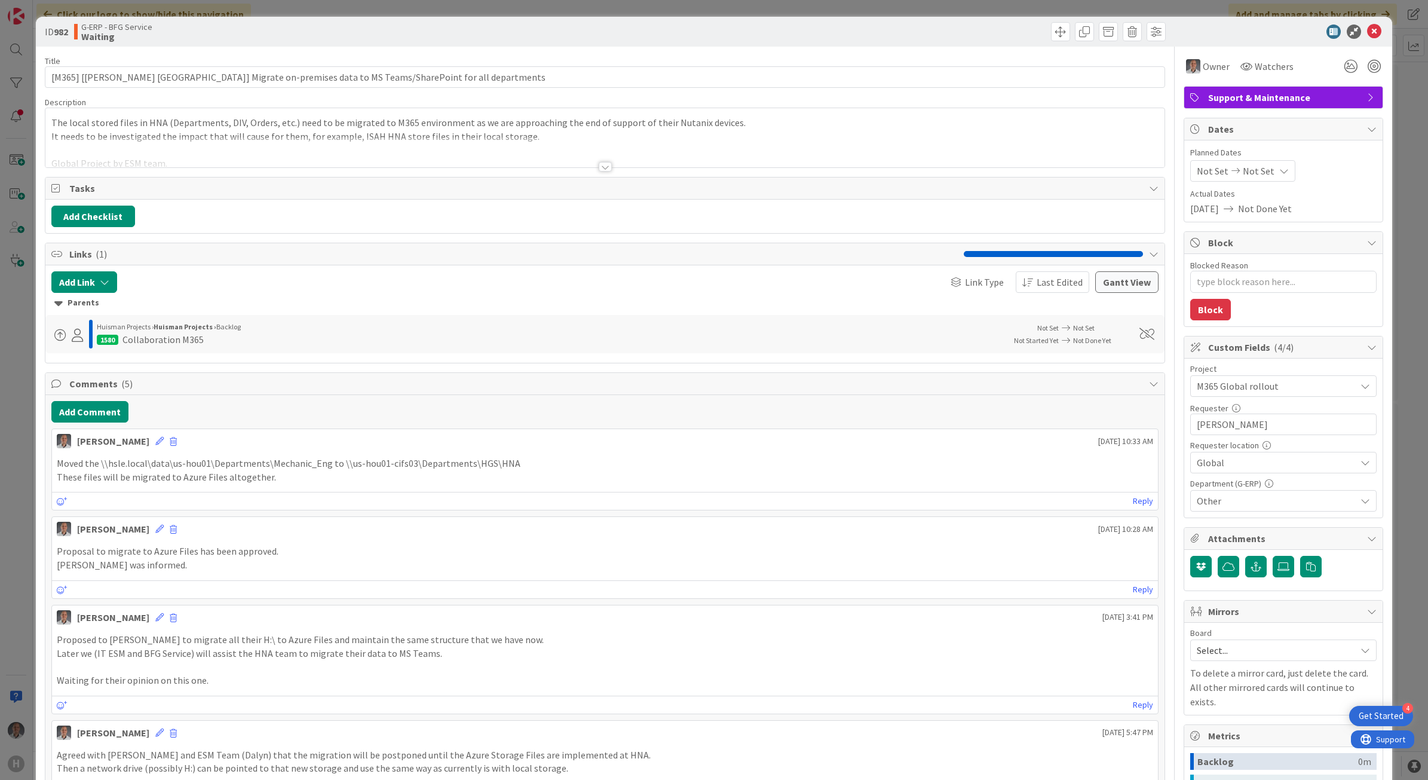
type textarea "x"
click at [599, 167] on div at bounding box center [605, 167] width 13 height 10
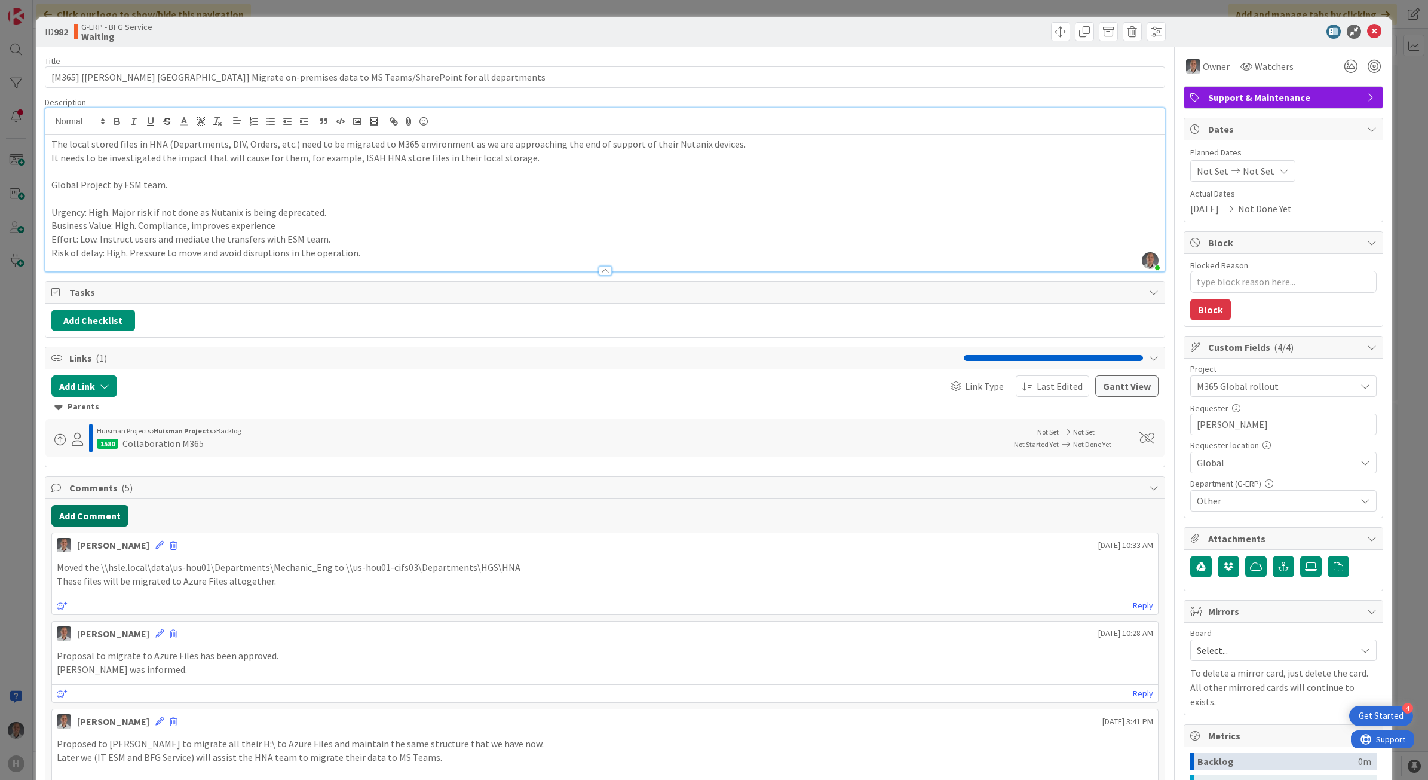
click at [106, 521] on button "Add Comment" at bounding box center [89, 516] width 77 height 22
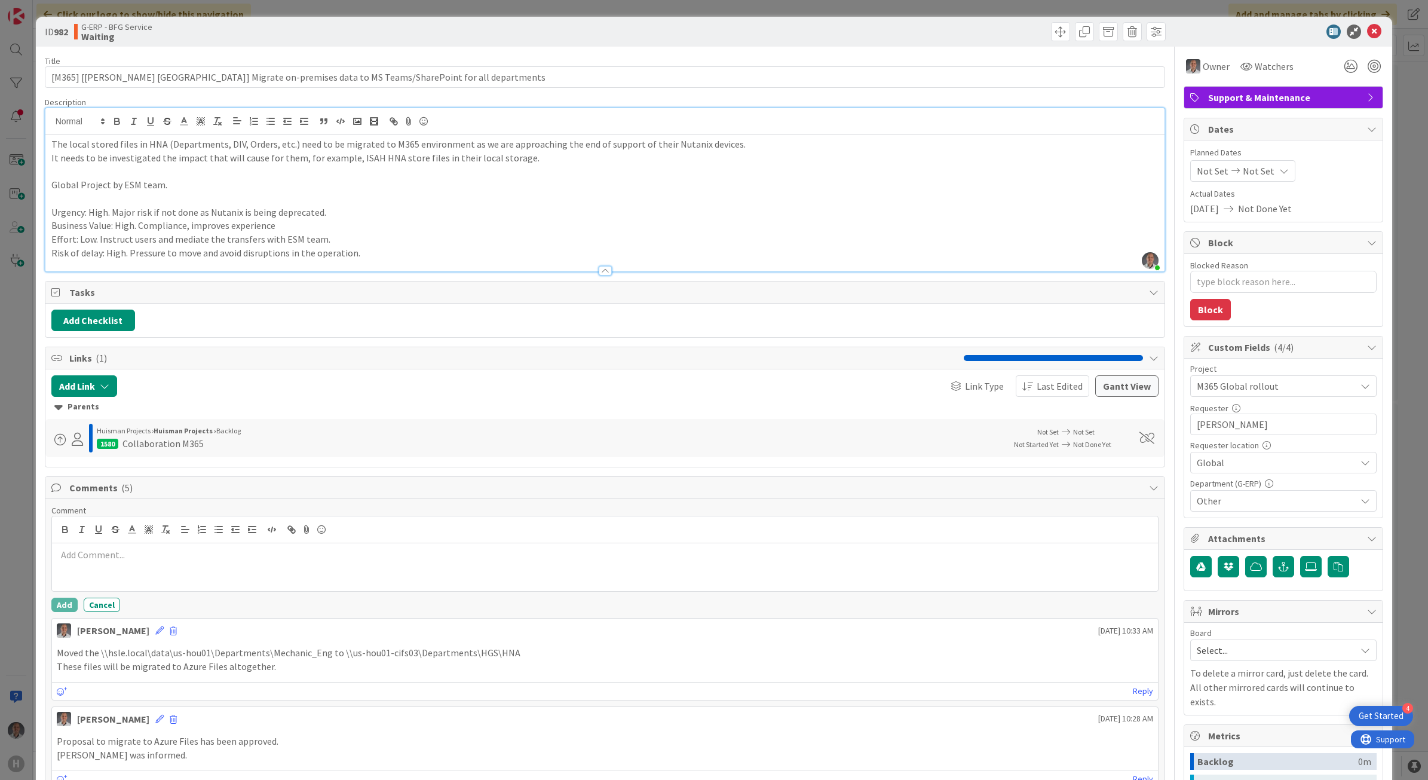
click at [179, 562] on p at bounding box center [605, 555] width 1097 height 14
click at [57, 612] on button "Add" at bounding box center [64, 605] width 26 height 14
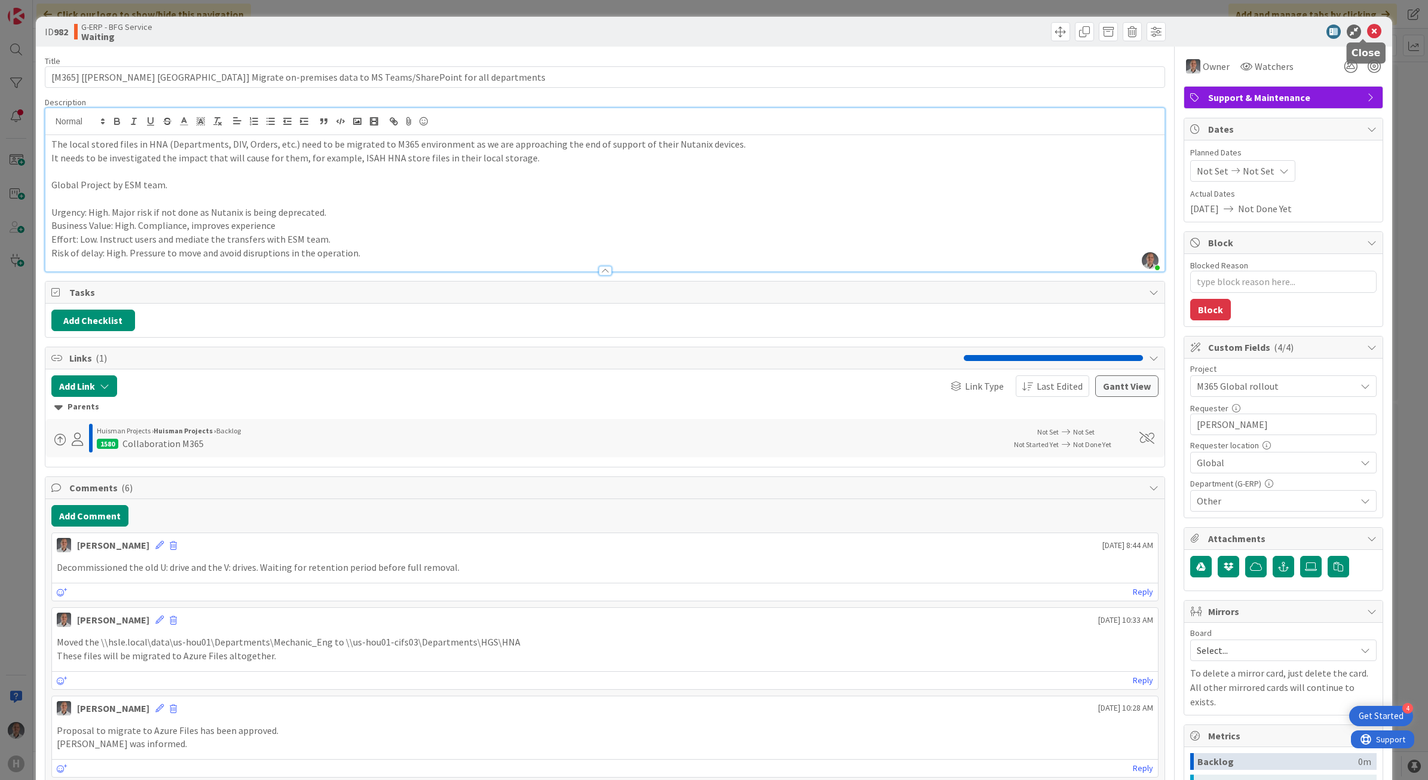
click at [1367, 25] on icon at bounding box center [1374, 32] width 14 height 14
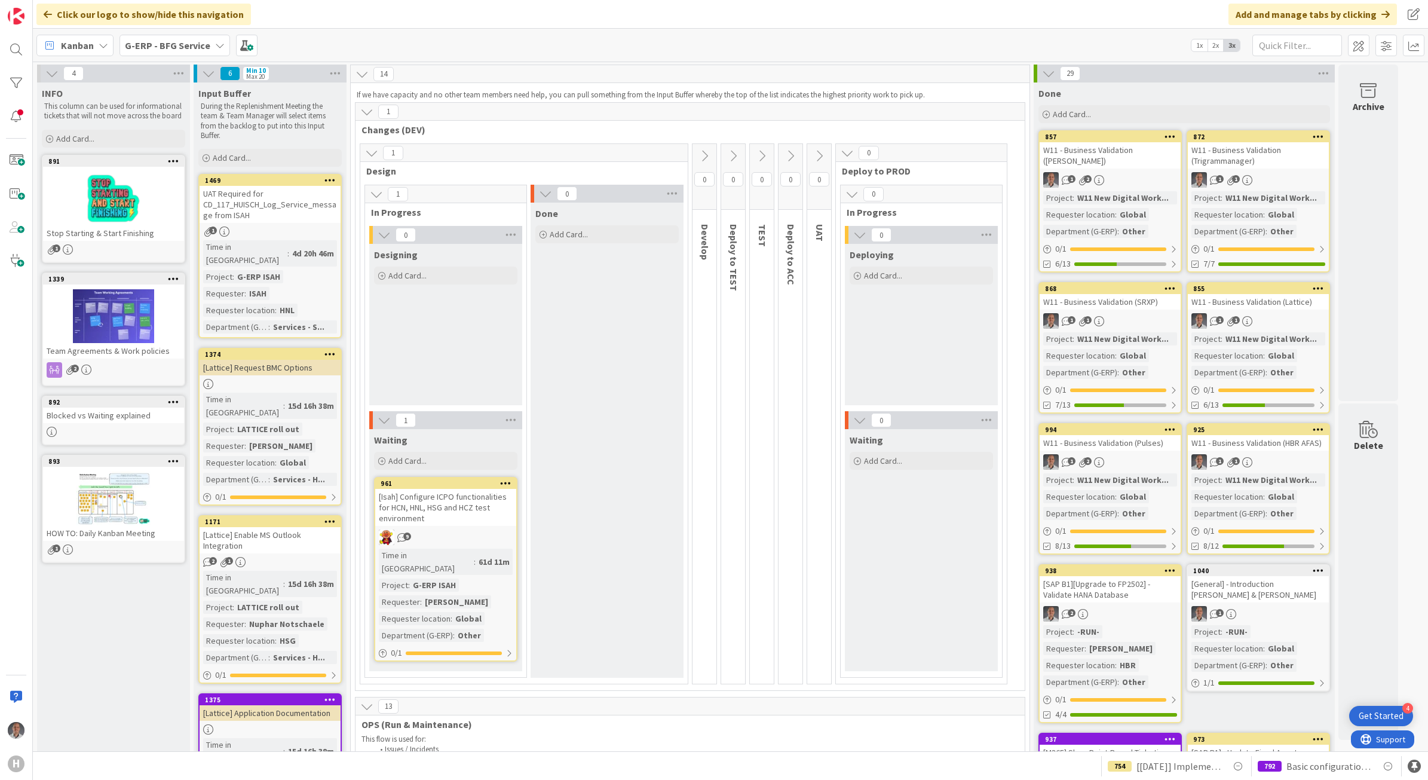
drag, startPoint x: 149, startPoint y: 40, endPoint x: 156, endPoint y: 46, distance: 8.9
click at [149, 40] on b "G-ERP - BFG Service" at bounding box center [167, 45] width 85 height 12
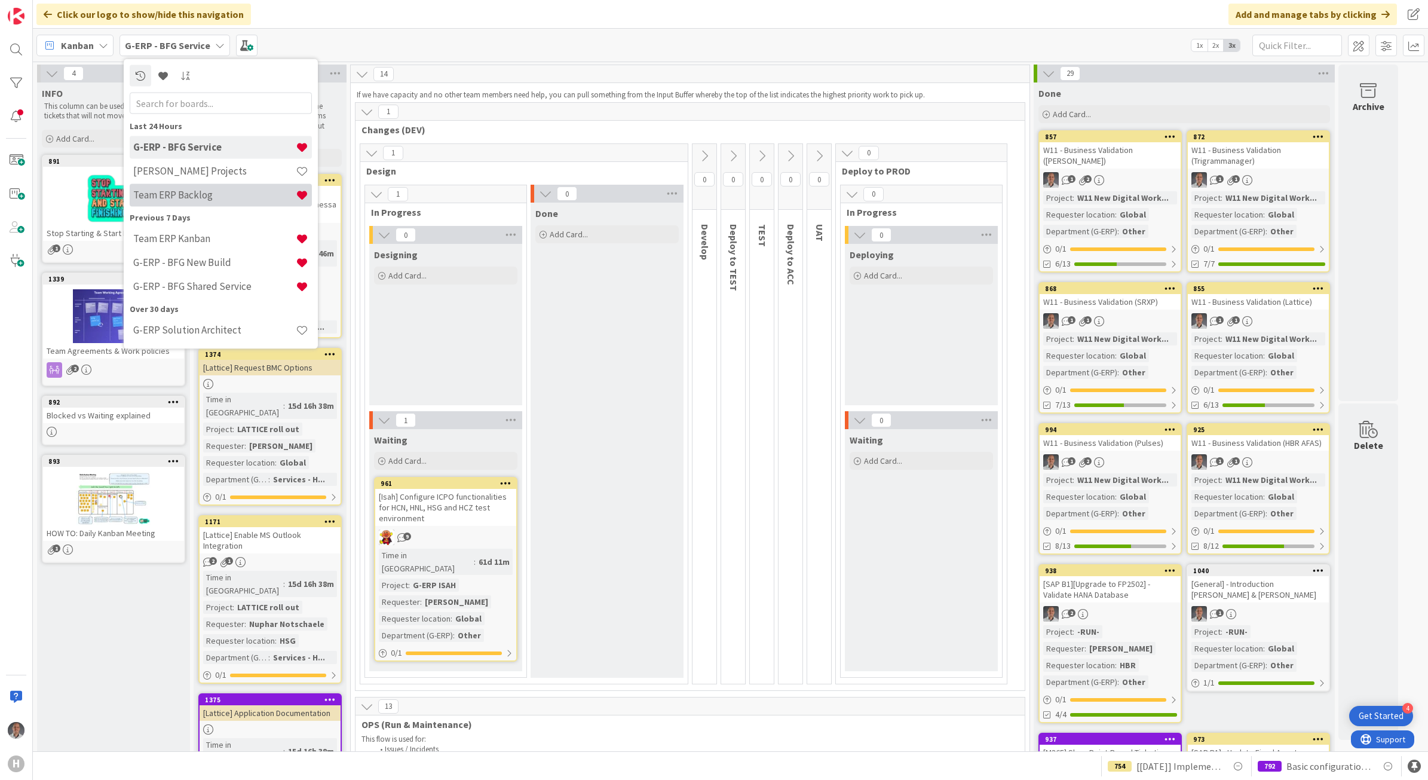
click at [224, 193] on h4 "Team ERP Backlog" at bounding box center [214, 195] width 163 height 12
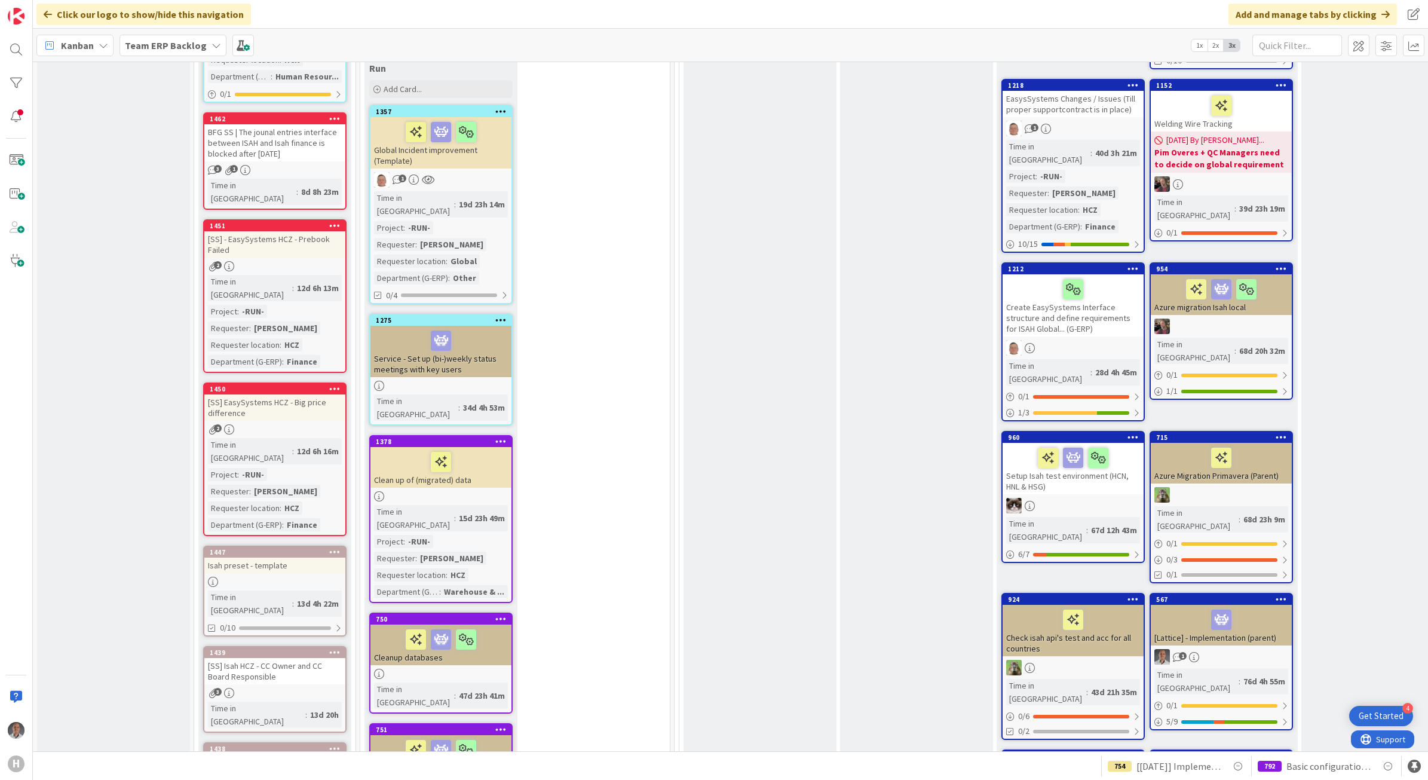
scroll to position [1120, 0]
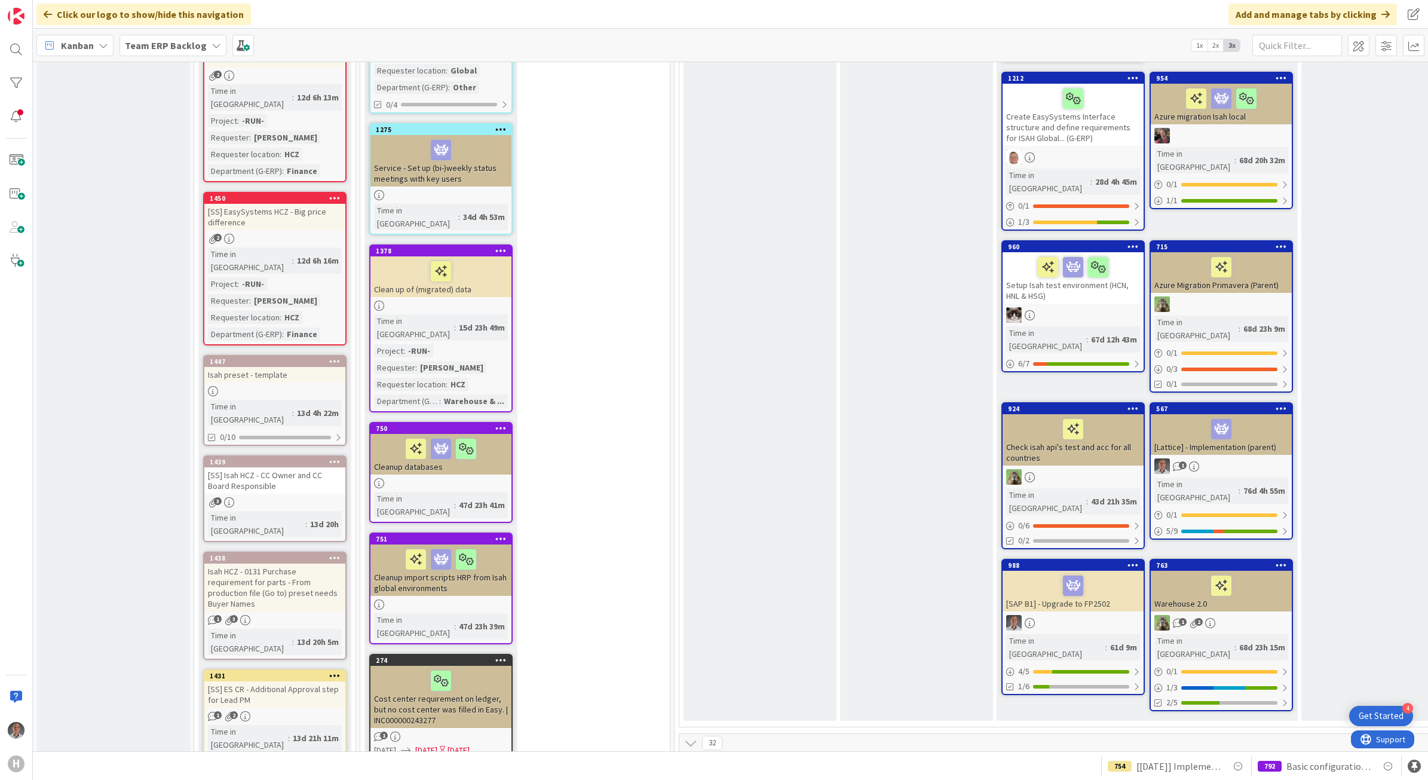
click at [1071, 615] on div at bounding box center [1073, 623] width 141 height 16
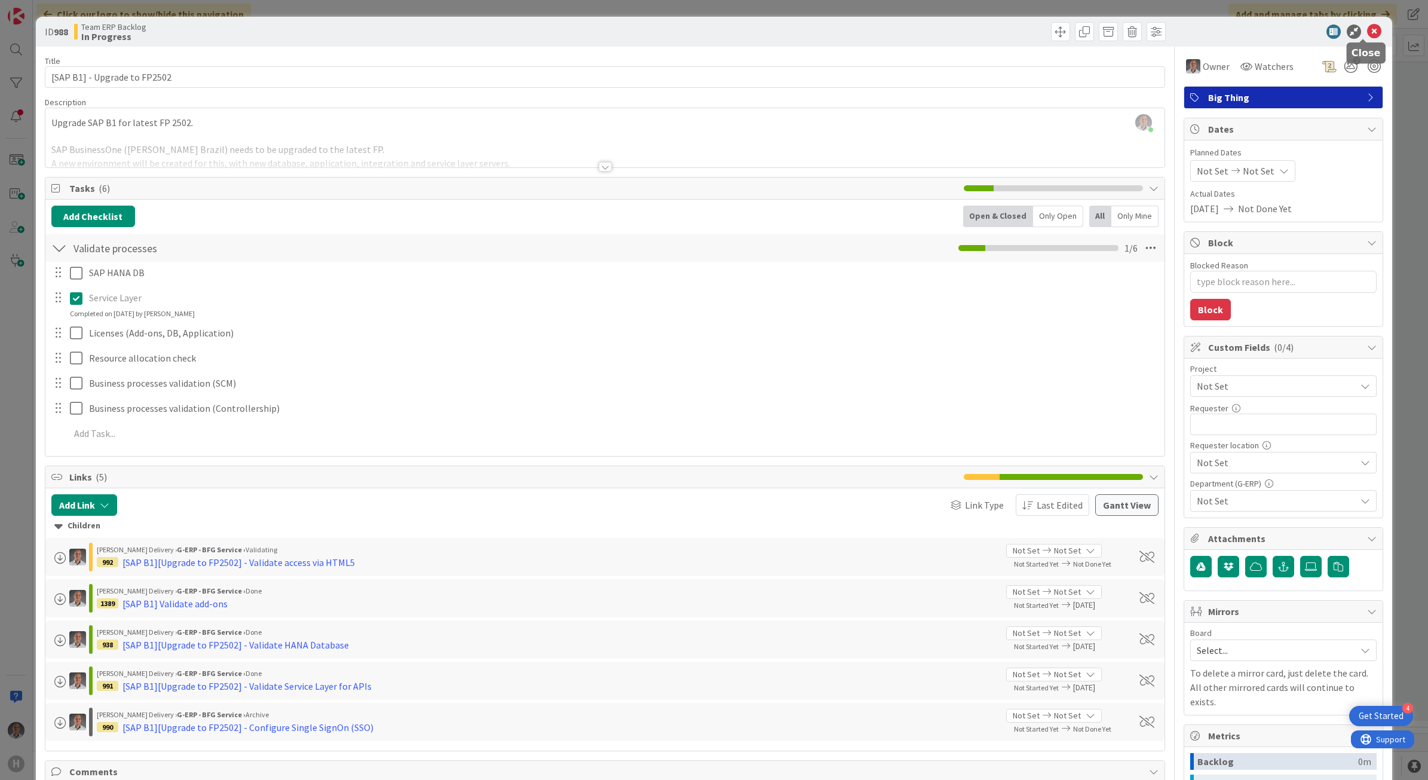
click at [1367, 36] on icon at bounding box center [1374, 32] width 14 height 14
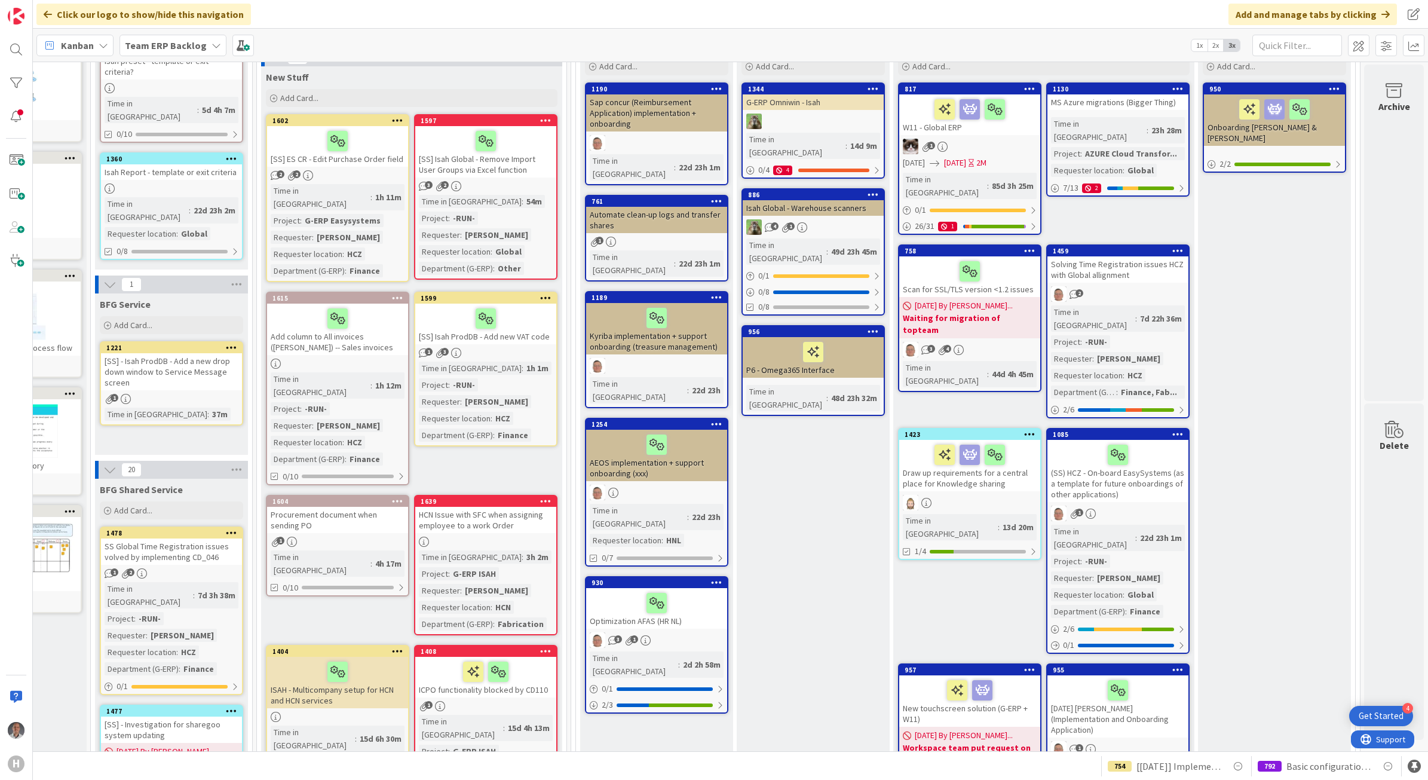
scroll to position [0, 115]
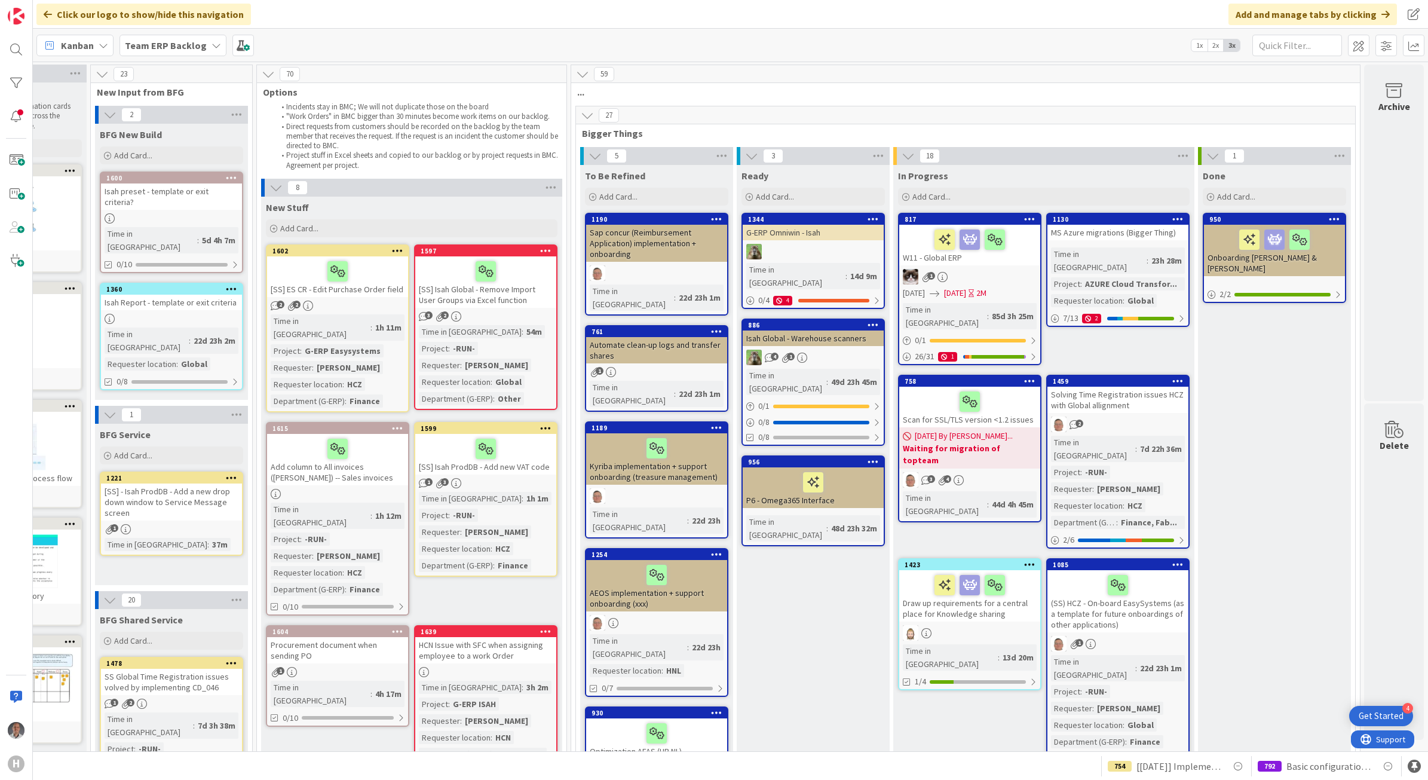
drag, startPoint x: 1282, startPoint y: 502, endPoint x: 1260, endPoint y: 518, distance: 27.5
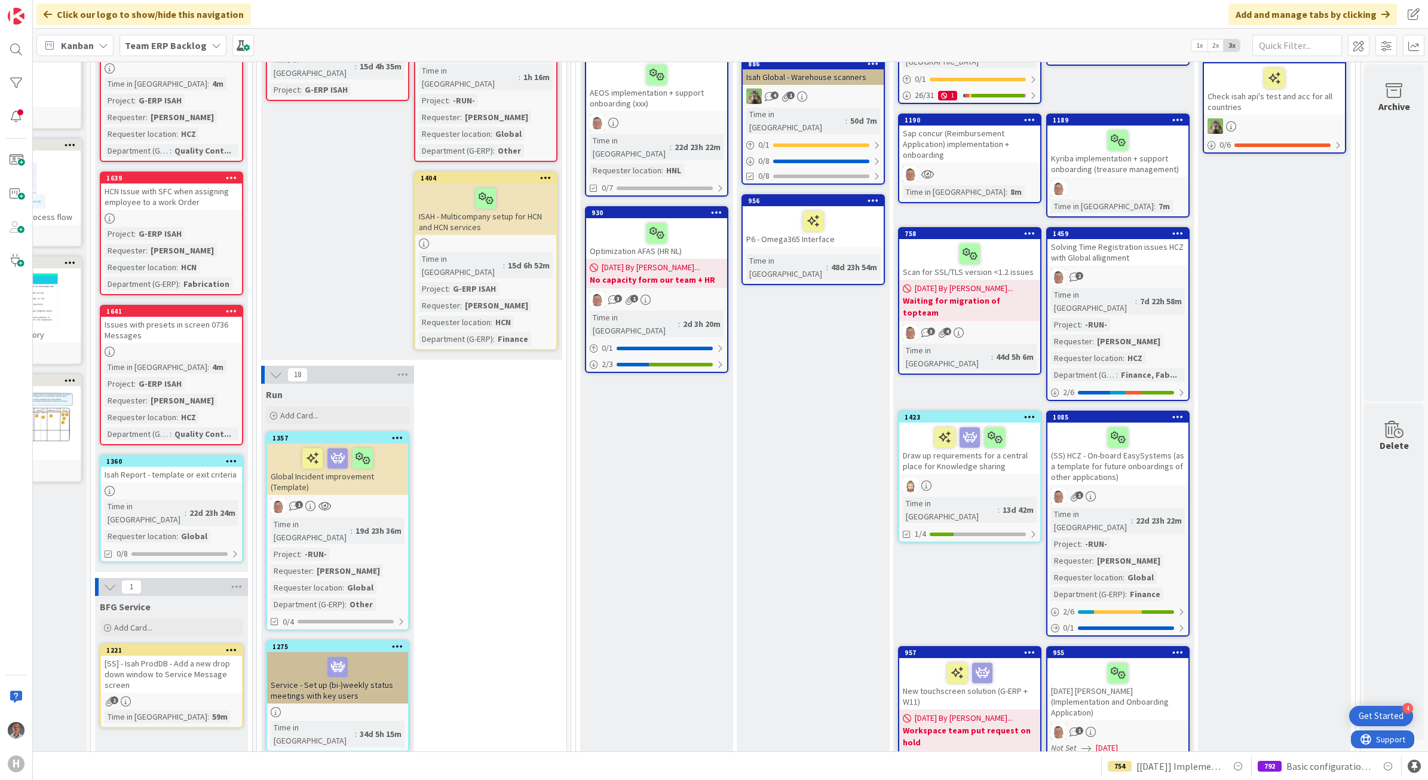
scroll to position [299, 115]
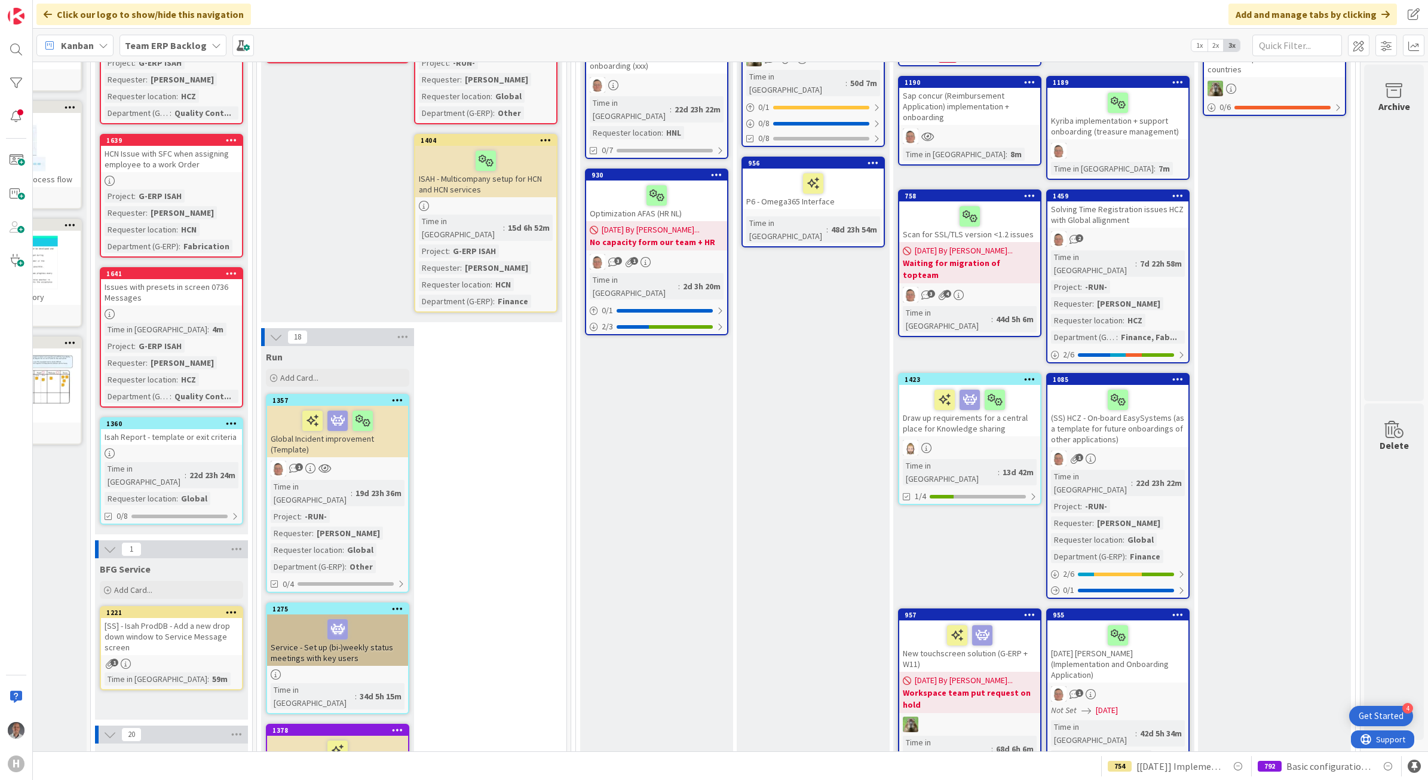
click at [180, 618] on div "[SS] - Isah ProdDB - Add a new drop down window to Service Message screen" at bounding box center [171, 636] width 141 height 37
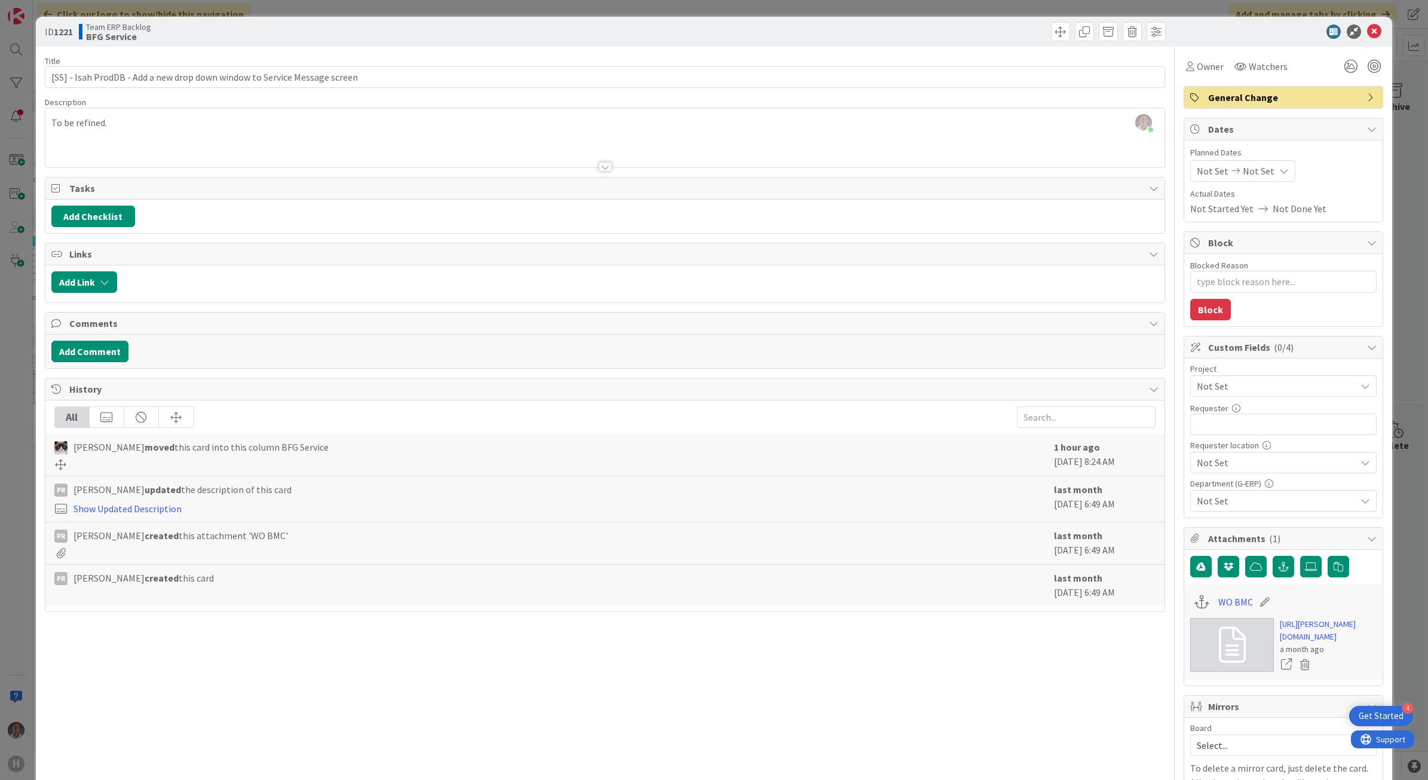
click at [599, 169] on div at bounding box center [605, 167] width 13 height 10
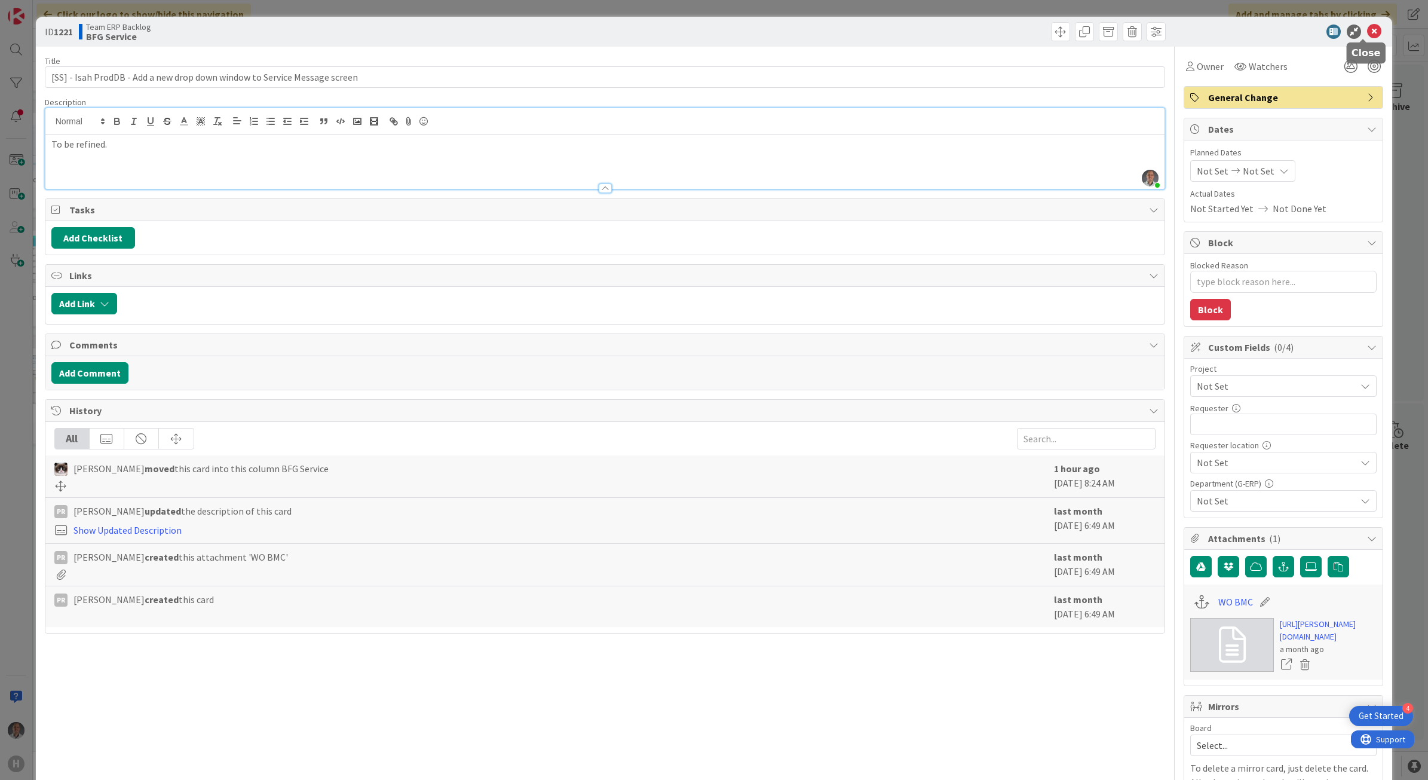
click at [1368, 33] on icon at bounding box center [1374, 32] width 14 height 14
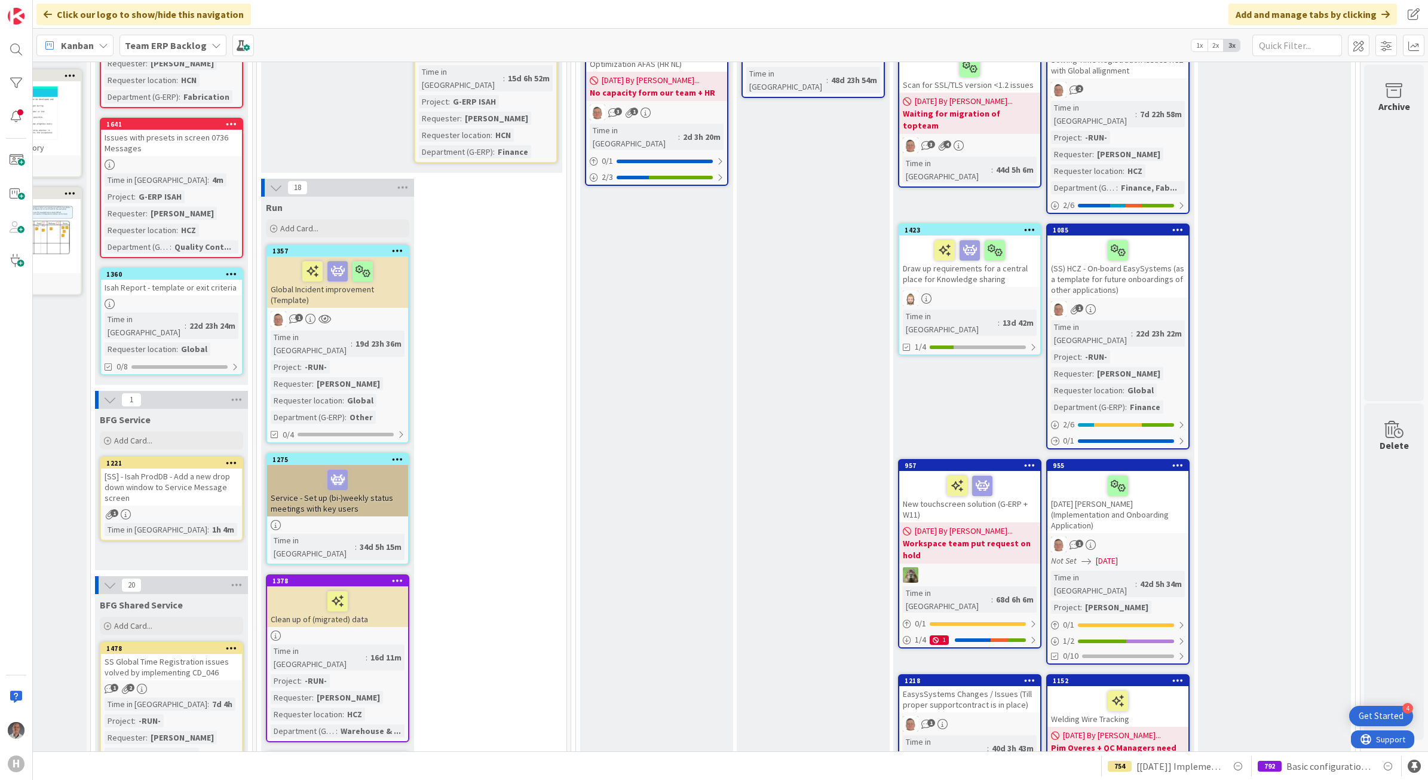
click at [189, 469] on div "[SS] - Isah ProdDB - Add a new drop down window to Service Message screen" at bounding box center [171, 487] width 141 height 37
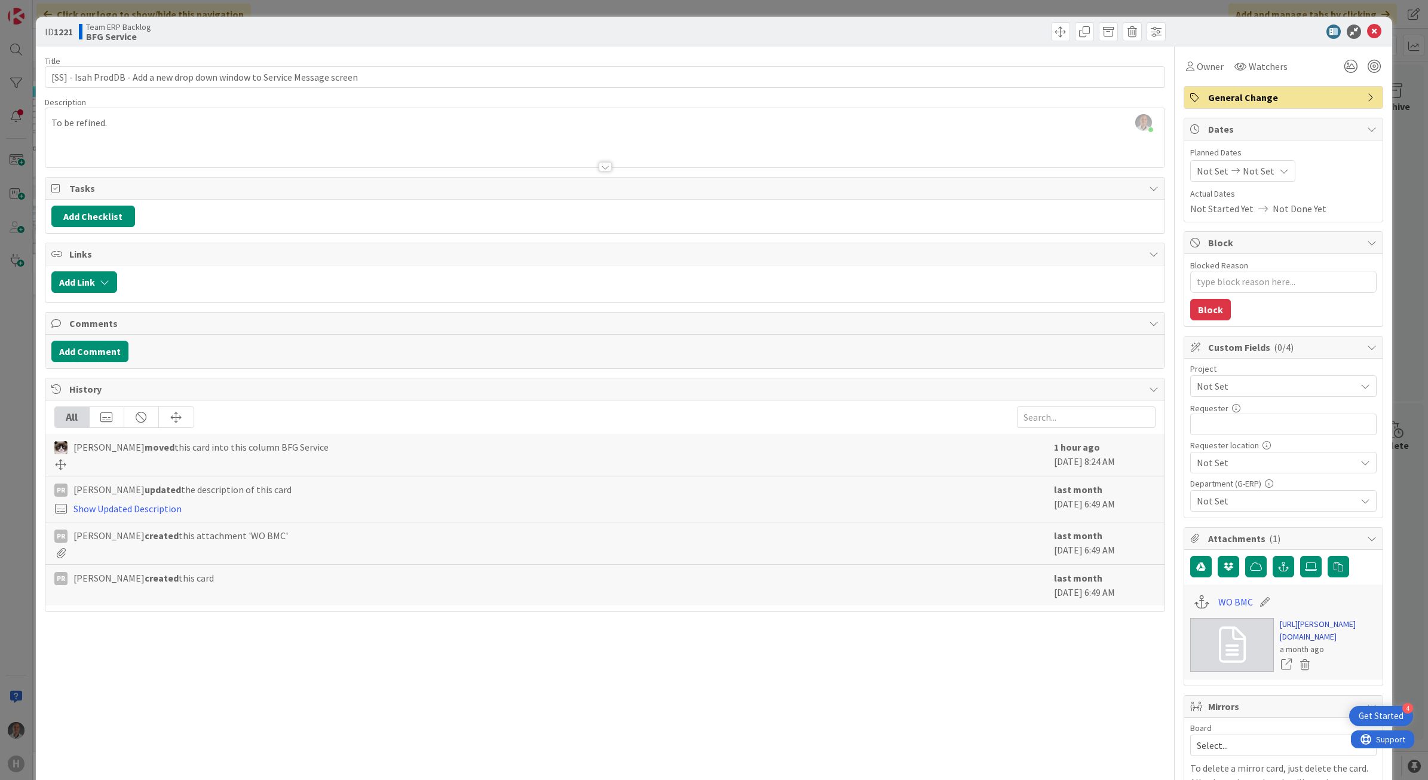
click at [1306, 640] on link "[URL][PERSON_NAME][DOMAIN_NAME]" at bounding box center [1328, 630] width 97 height 25
click at [1368, 33] on icon at bounding box center [1374, 32] width 14 height 14
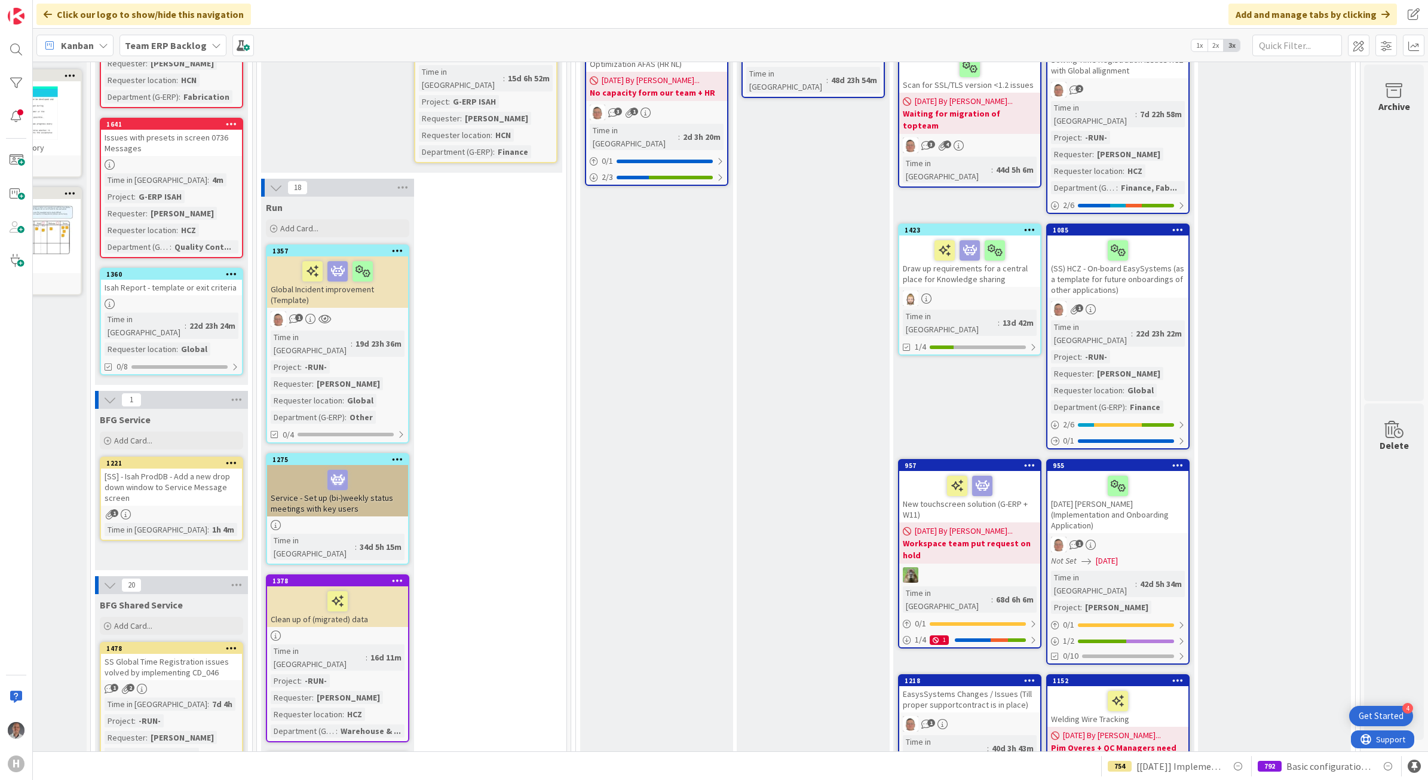
click at [135, 469] on div "[SS] - Isah ProdDB - Add a new drop down window to Service Message screen" at bounding box center [171, 487] width 141 height 37
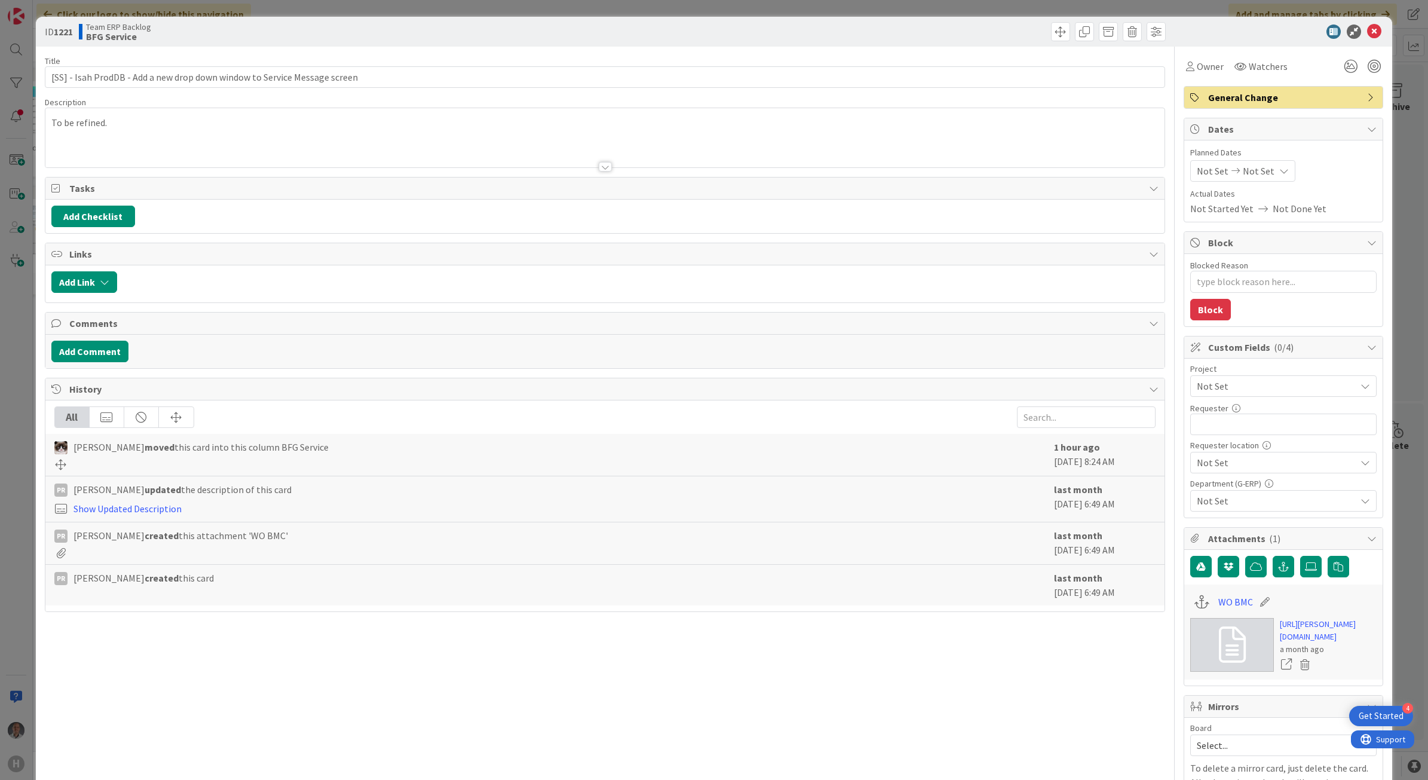
type textarea "x"
click at [1219, 386] on span "Not Set" at bounding box center [1273, 386] width 153 height 17
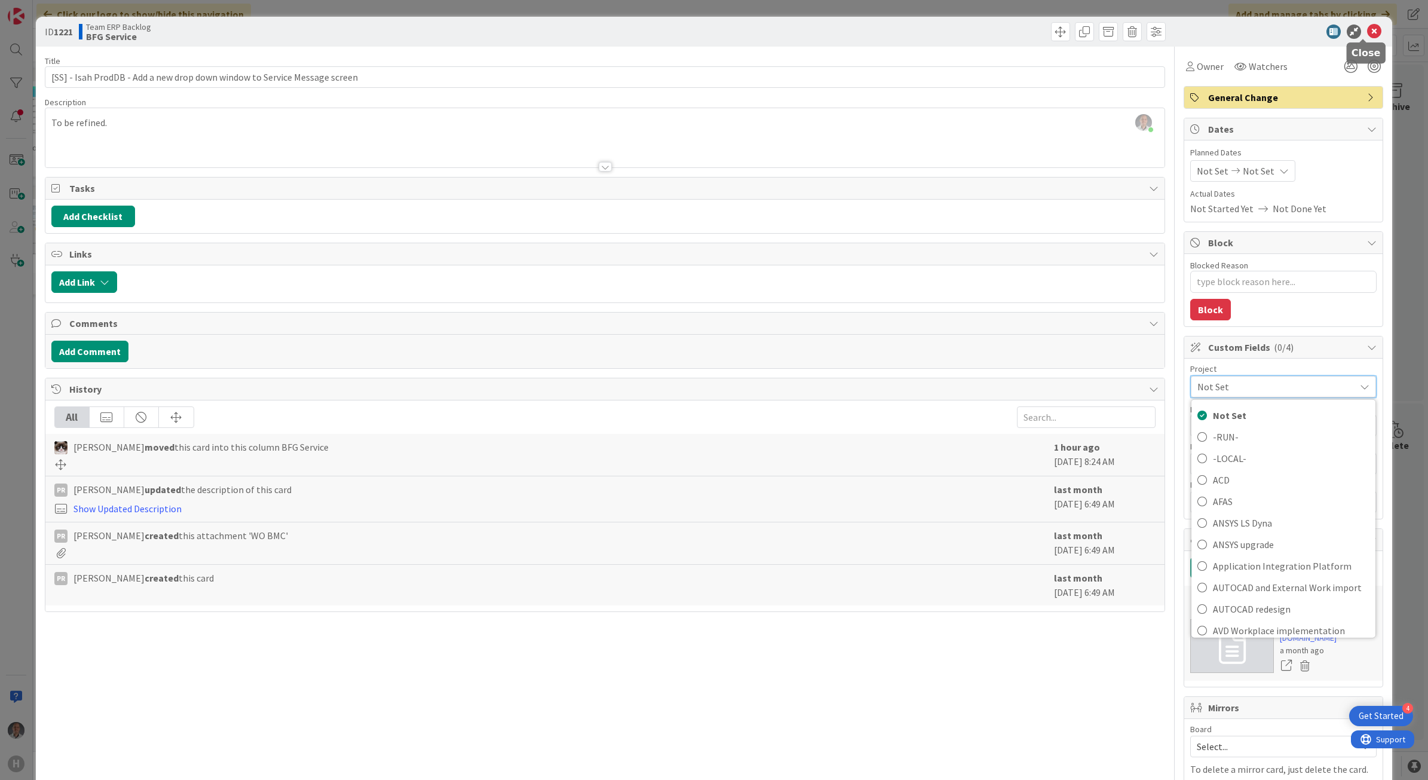
click at [1367, 29] on icon at bounding box center [1374, 32] width 14 height 14
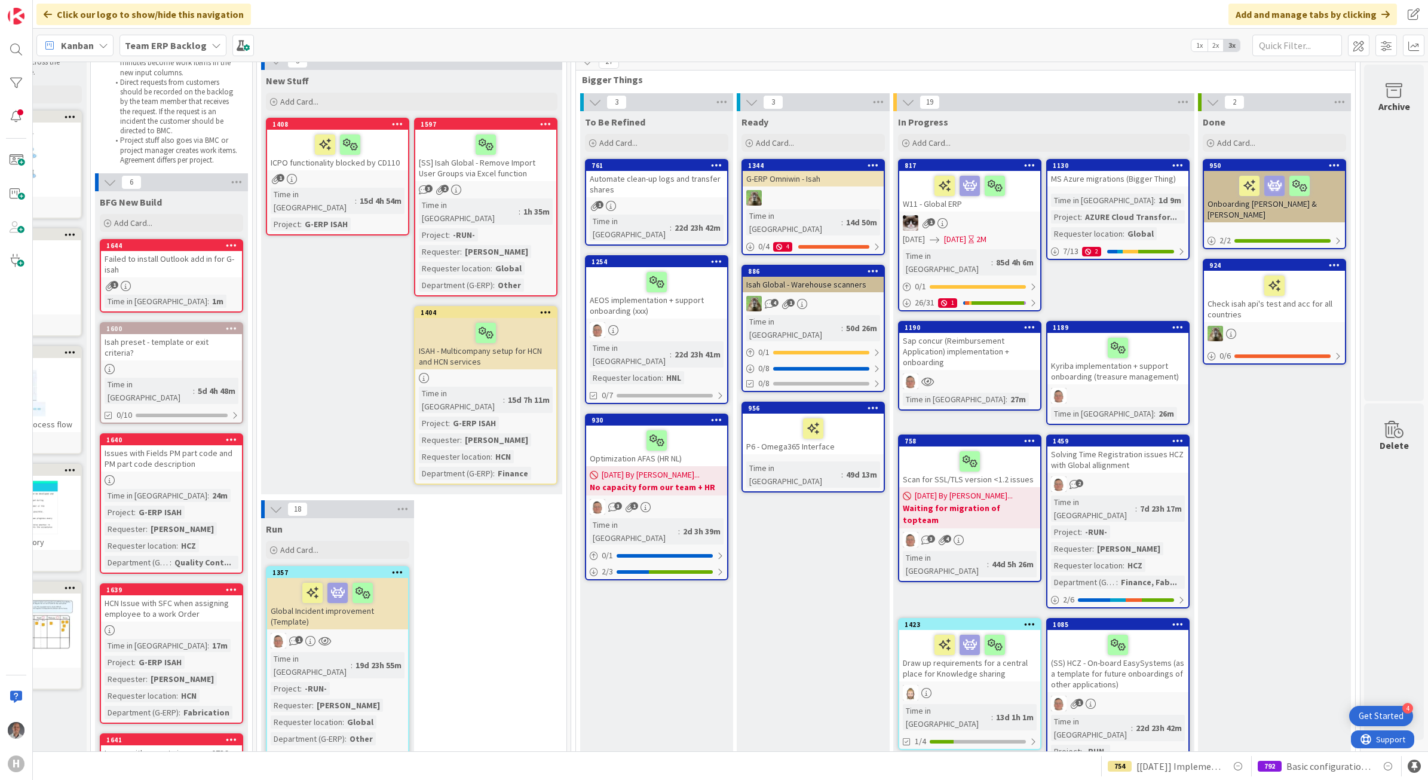
scroll to position [0, 115]
